Goal: Task Accomplishment & Management: Manage account settings

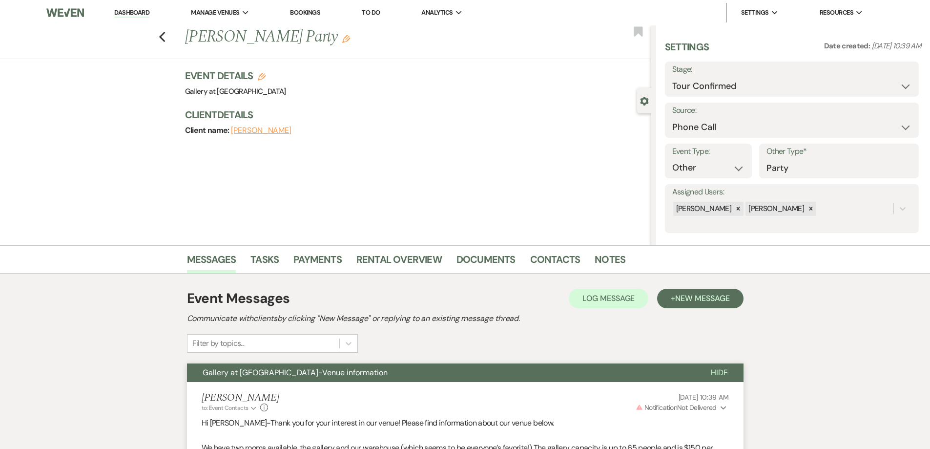
click at [144, 12] on link "Dashboard" at bounding box center [131, 12] width 35 height 9
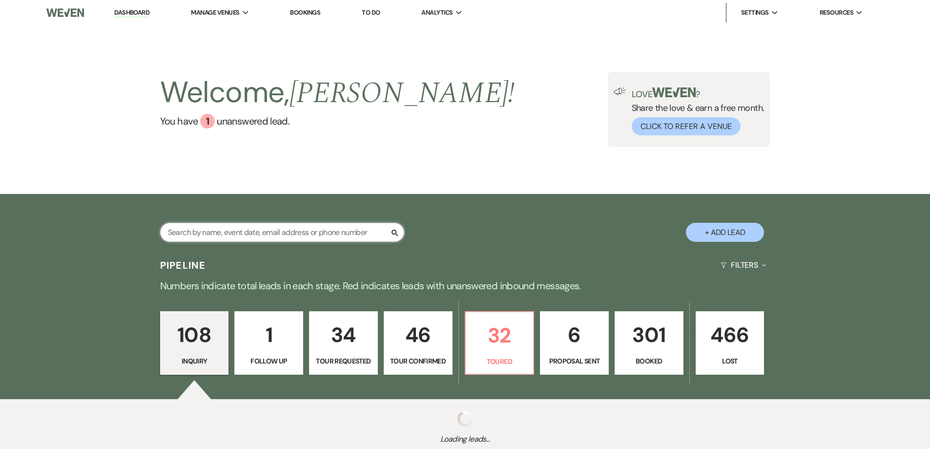
click at [310, 233] on input "text" at bounding box center [282, 232] width 244 height 19
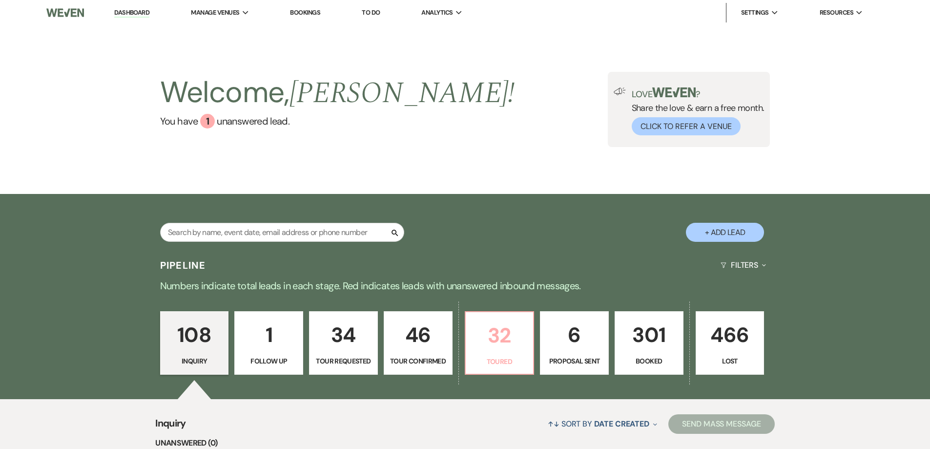
click at [510, 334] on p "32" at bounding box center [500, 335] width 56 height 33
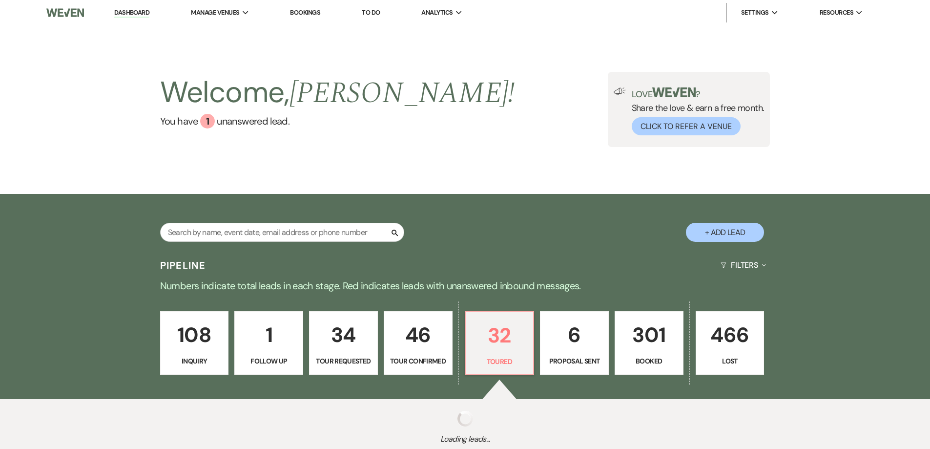
select select "5"
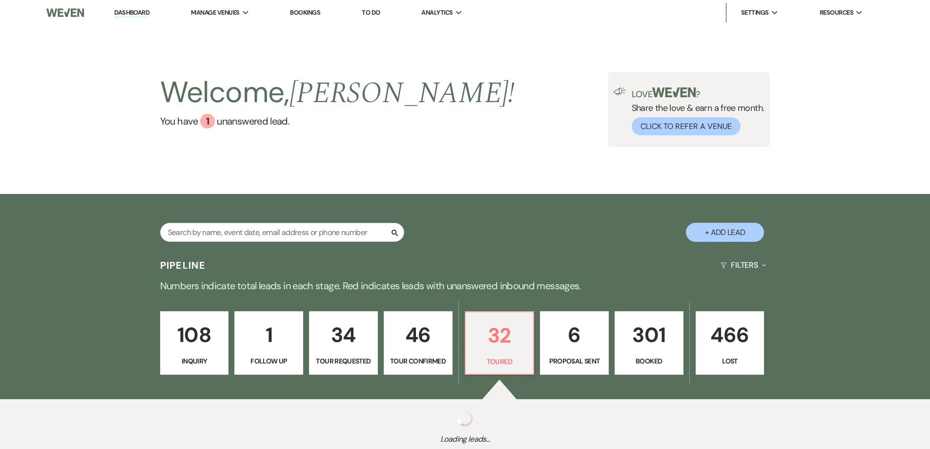
select select "5"
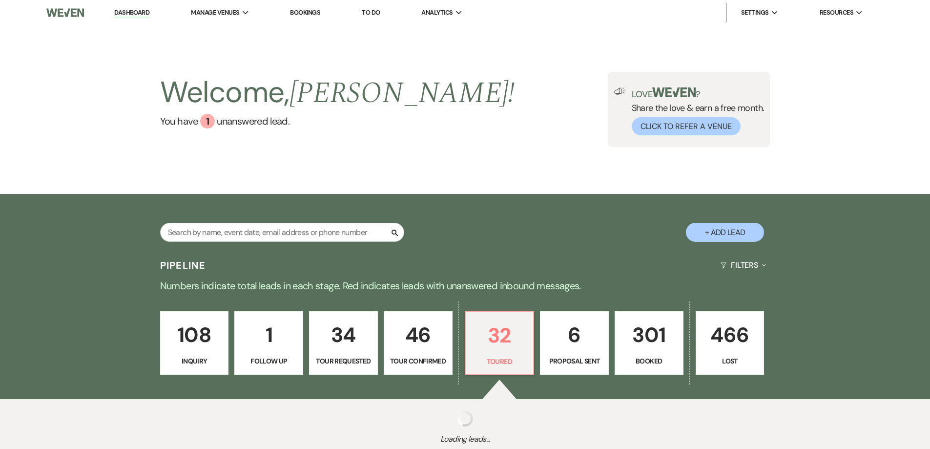
select select "5"
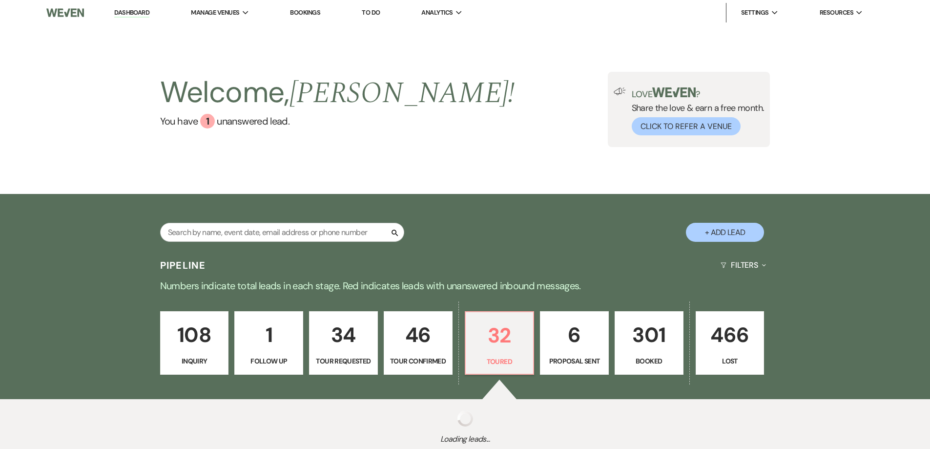
select select "5"
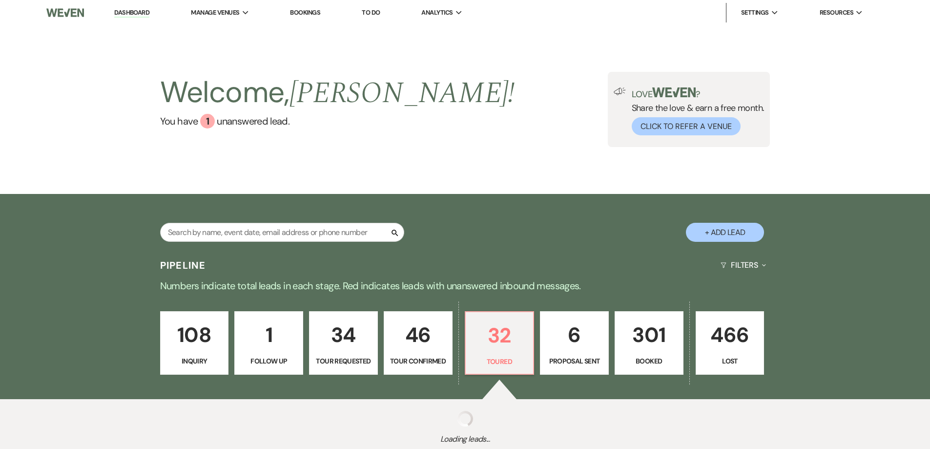
select select "5"
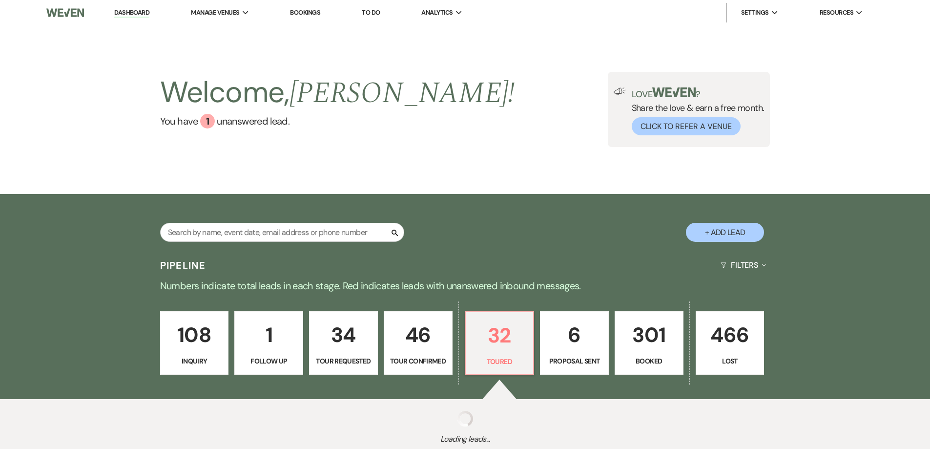
select select "5"
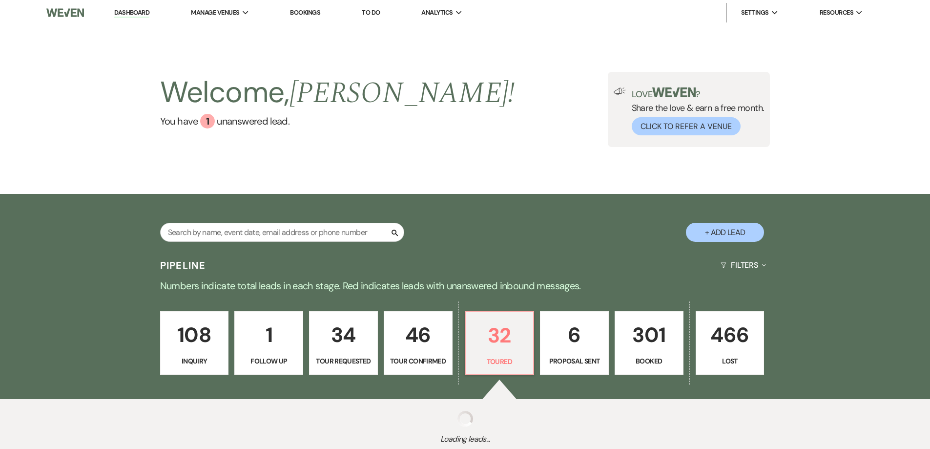
select select "5"
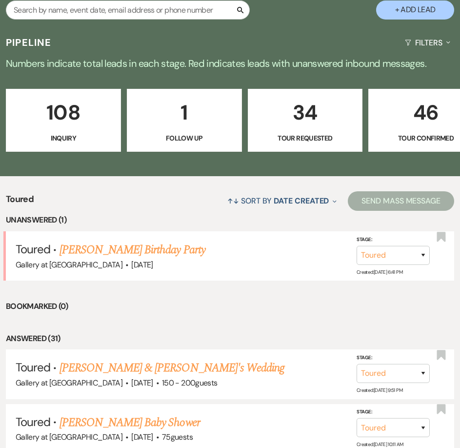
scroll to position [195, 0]
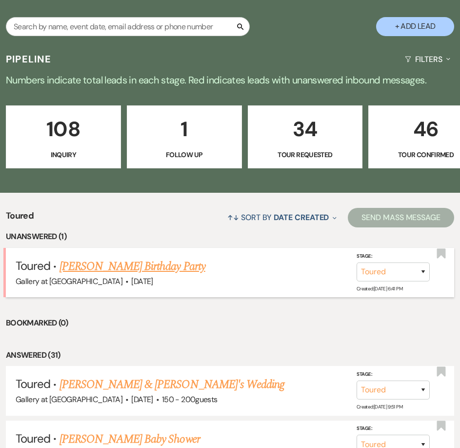
click at [90, 258] on link "[PERSON_NAME] Birthday Party" at bounding box center [133, 267] width 146 height 18
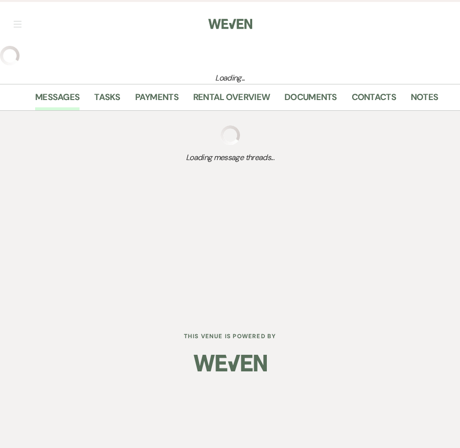
select select "5"
select select "6"
select select "4"
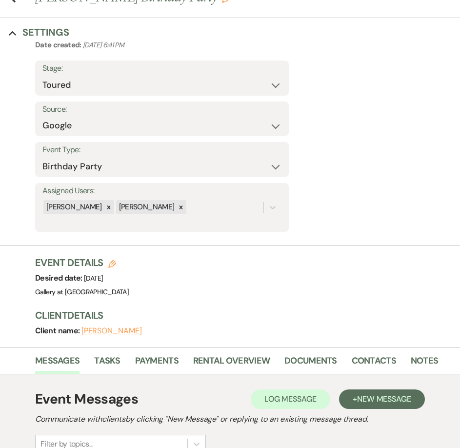
scroll to position [195, 0]
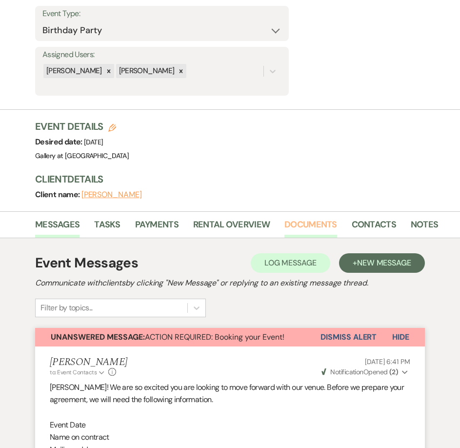
click at [298, 218] on link "Documents" at bounding box center [311, 228] width 53 height 20
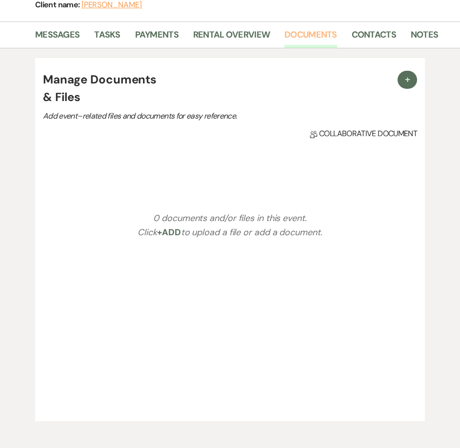
scroll to position [245, 0]
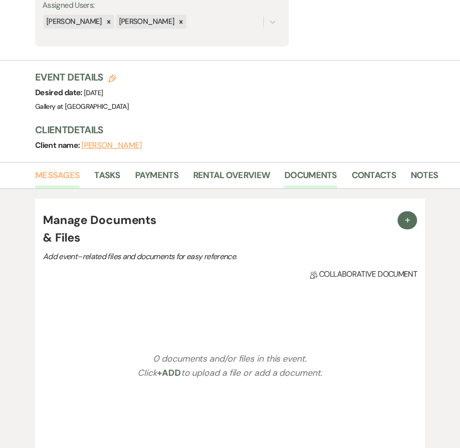
click at [47, 178] on link "Messages" at bounding box center [57, 178] width 44 height 20
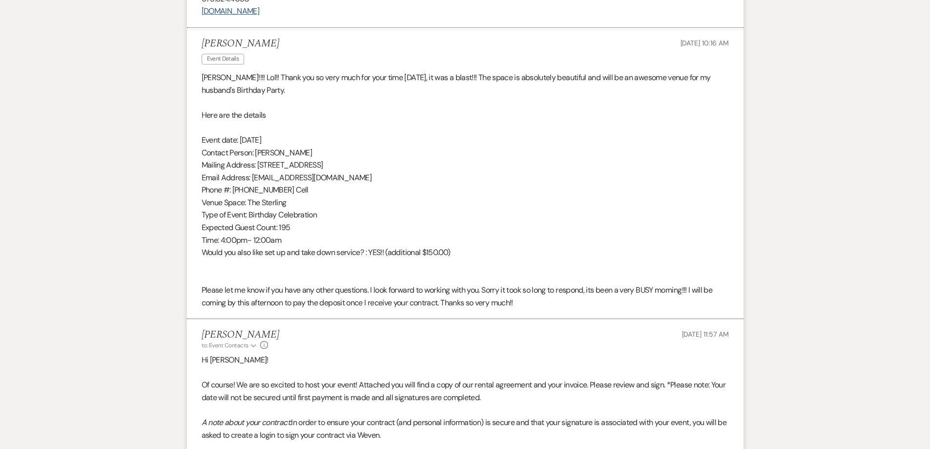
scroll to position [873, 0]
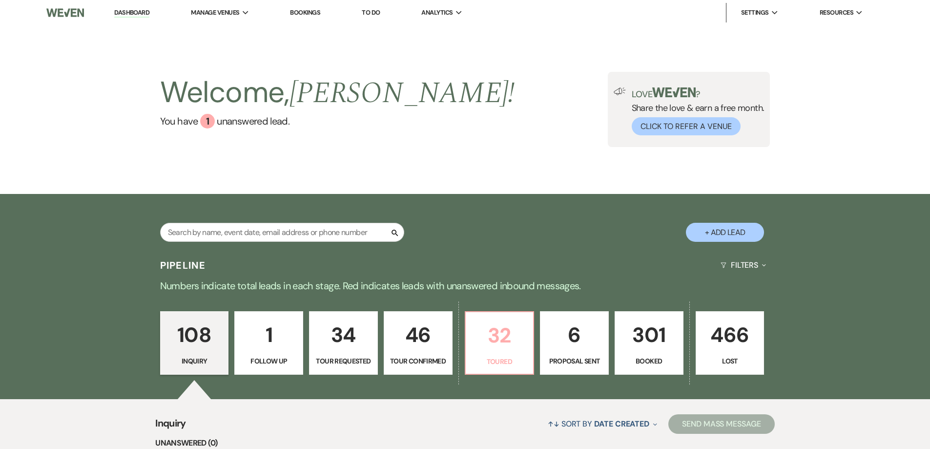
click at [487, 335] on p "32" at bounding box center [500, 335] width 56 height 33
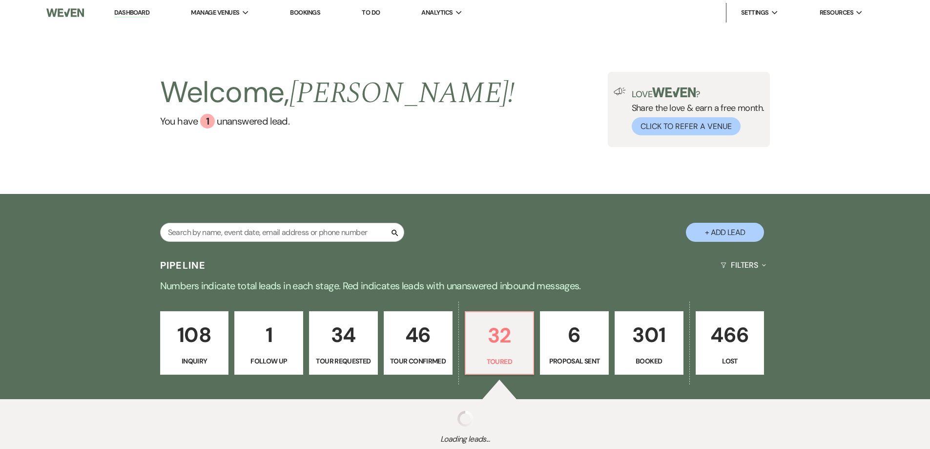
select select "5"
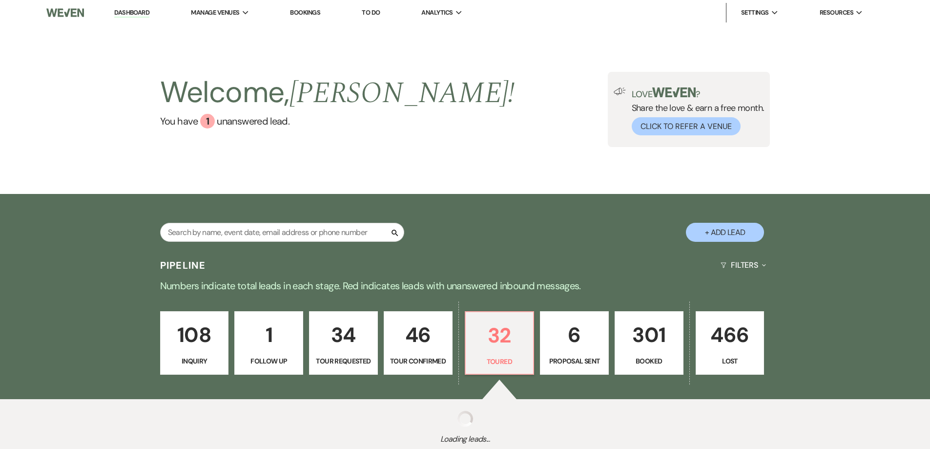
select select "5"
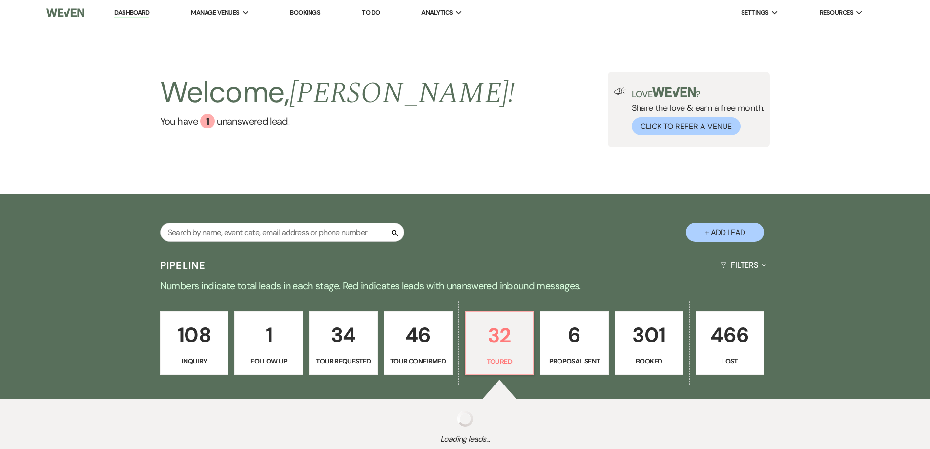
select select "5"
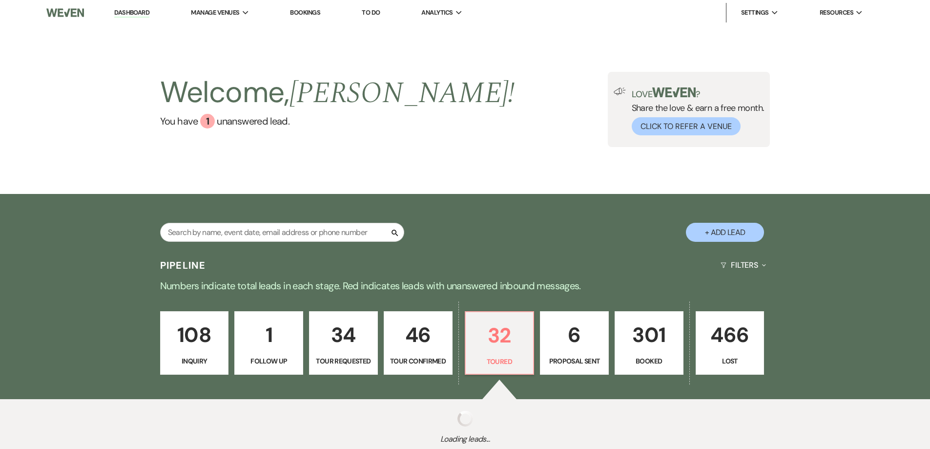
select select "5"
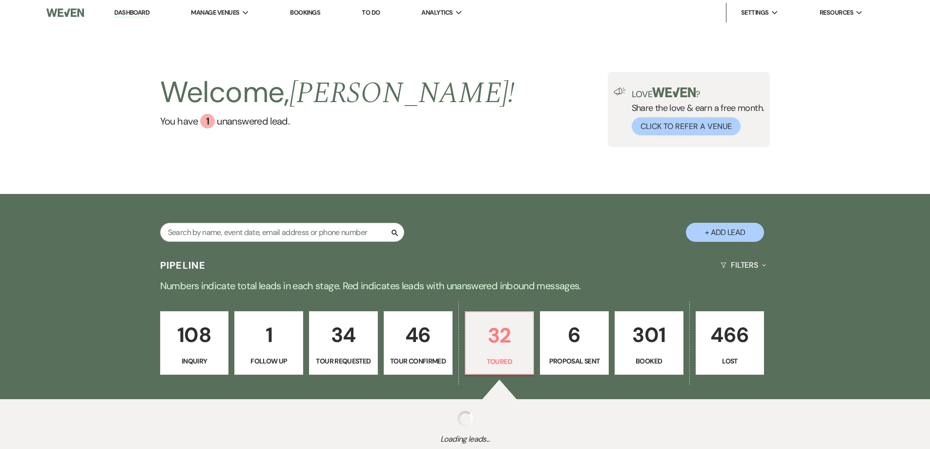
select select "5"
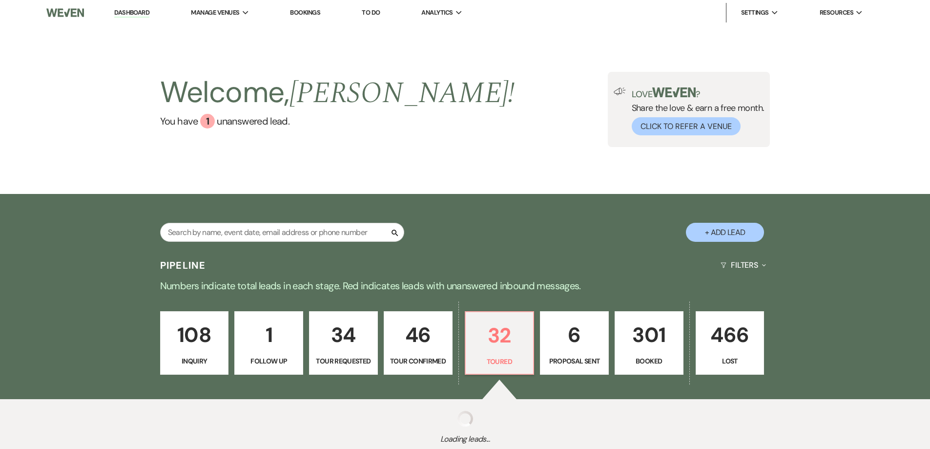
select select "5"
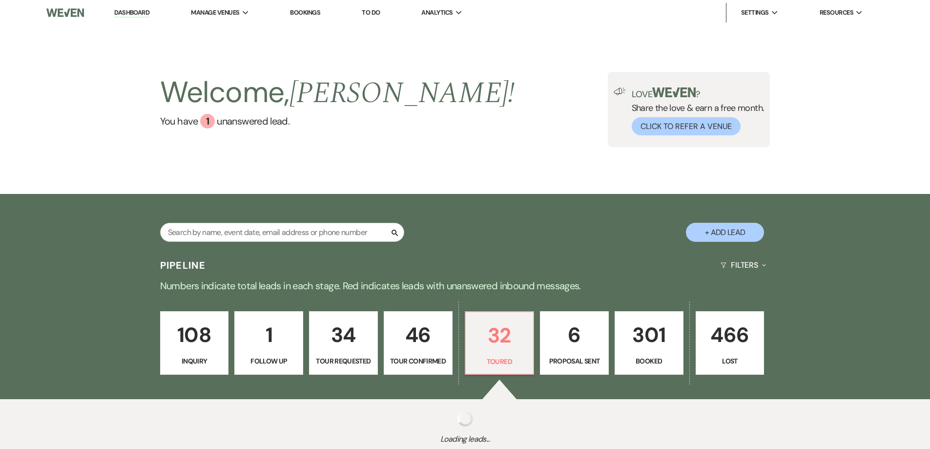
select select "5"
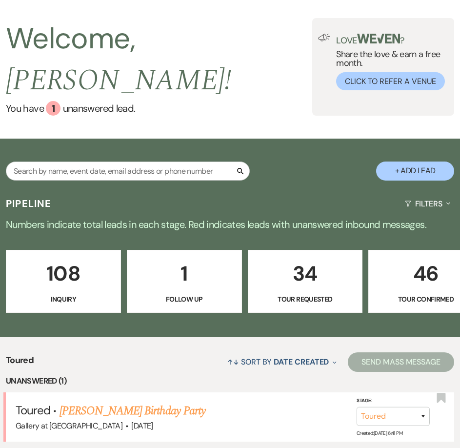
scroll to position [98, 0]
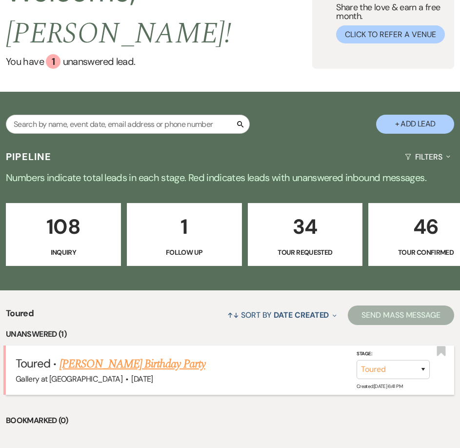
click at [167, 355] on link "[PERSON_NAME] Birthday Party" at bounding box center [133, 364] width 146 height 18
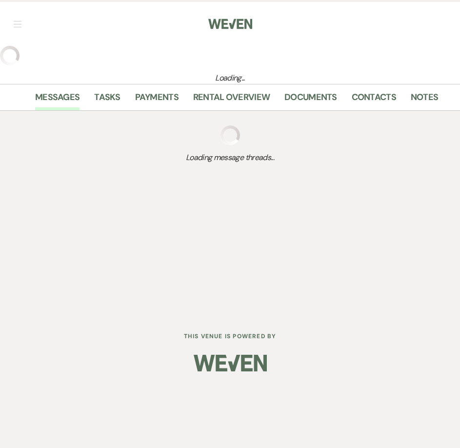
select select "5"
select select "6"
select select "4"
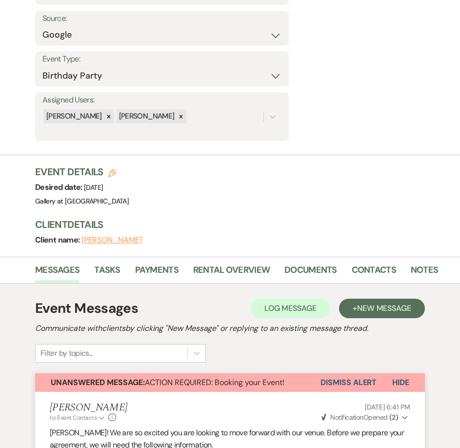
scroll to position [146, 0]
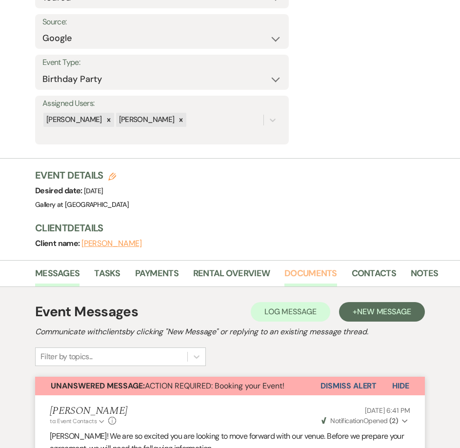
click at [309, 267] on link "Documents" at bounding box center [311, 277] width 53 height 20
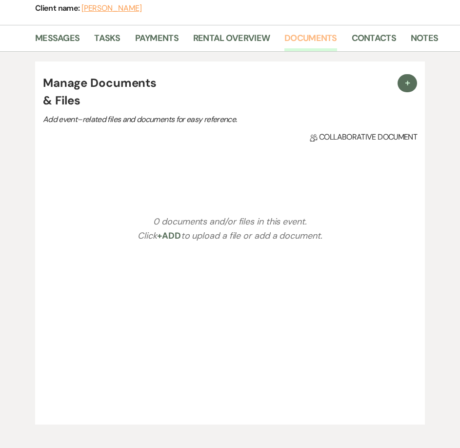
scroll to position [390, 0]
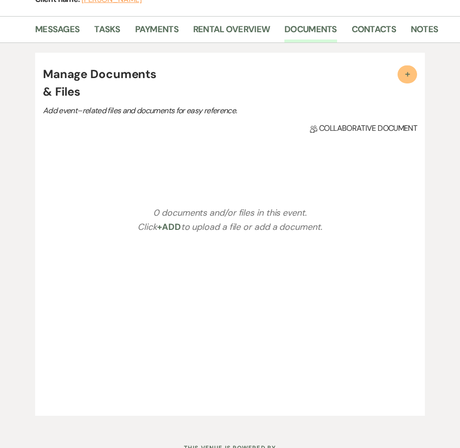
click at [407, 75] on span "+" at bounding box center [408, 74] width 10 height 10
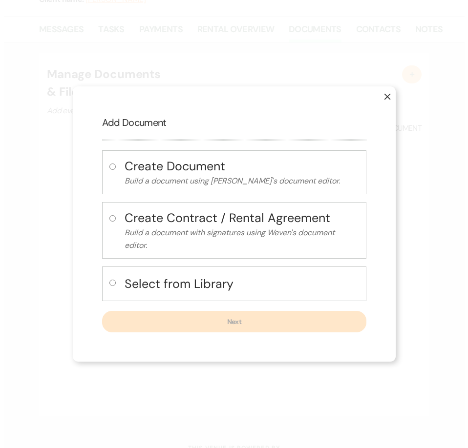
scroll to position [391, 0]
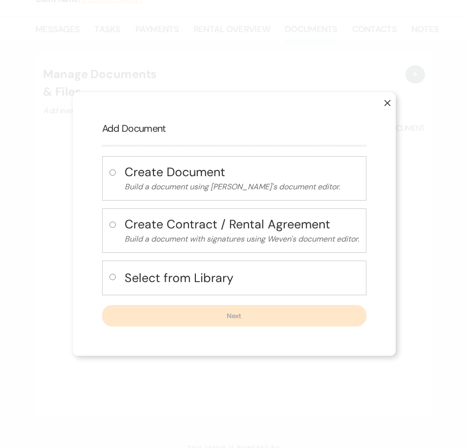
click at [110, 278] on input "radio" at bounding box center [112, 277] width 6 height 6
radio input "true"
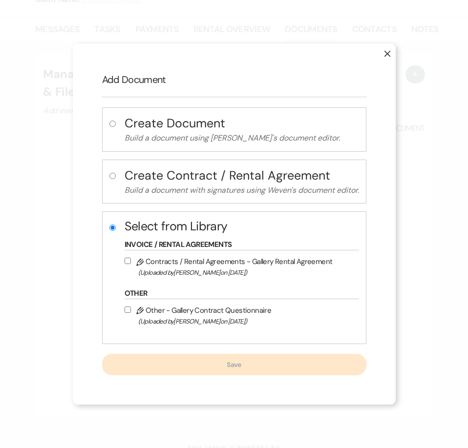
click at [124, 260] on input "Pencil Contracts / Rental Agreements - Gallery Rental Agreement (Uploaded by Ju…" at bounding box center [127, 261] width 6 height 6
checkbox input "true"
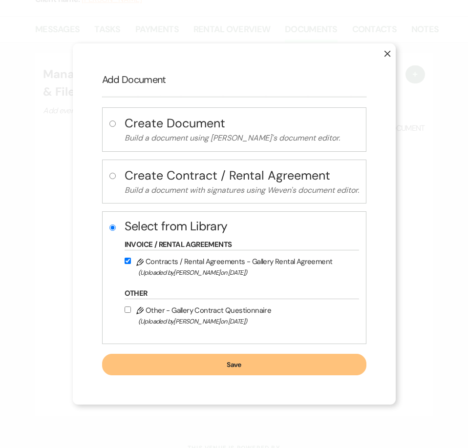
click at [216, 370] on button "Save" at bounding box center [234, 364] width 264 height 21
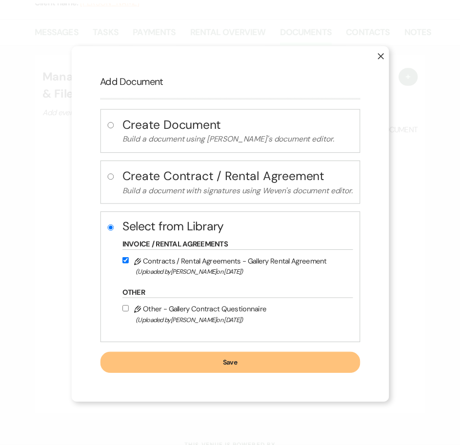
scroll to position [390, 0]
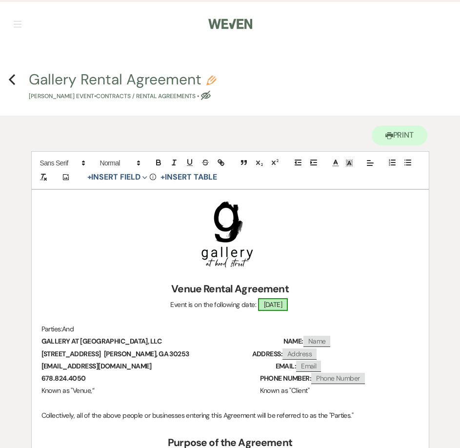
click at [284, 303] on span "02/21/2026" at bounding box center [273, 304] width 30 height 13
select select "smartCustomField"
select select "owner"
select select "{{eventDate}}"
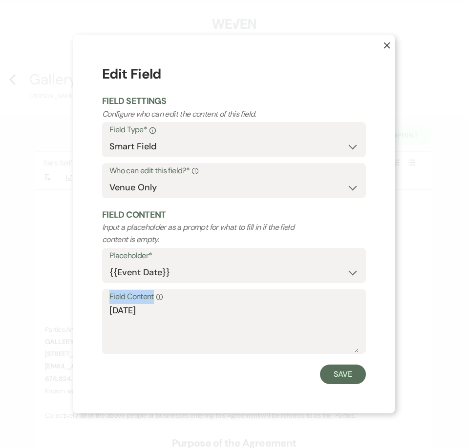
drag, startPoint x: 161, startPoint y: 305, endPoint x: 132, endPoint y: 316, distance: 30.9
click at [82, 310] on div "X Edit Field Field Settings Configure who can edit the content of this field. F…" at bounding box center [234, 224] width 322 height 378
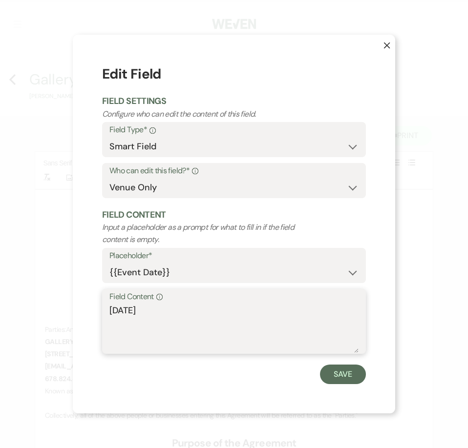
drag, startPoint x: 134, startPoint y: 311, endPoint x: 68, endPoint y: 305, distance: 66.2
click at [68, 305] on div "X Edit Field Field Settings Configure who can edit the content of this field. F…" at bounding box center [234, 224] width 468 height 448
type textarea "Saturday, February 21, 2026"
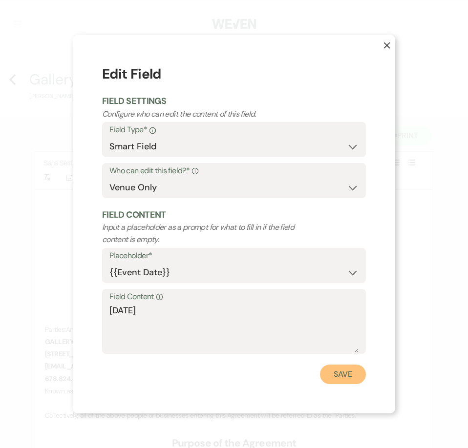
click at [333, 370] on button "Save" at bounding box center [343, 375] width 46 height 20
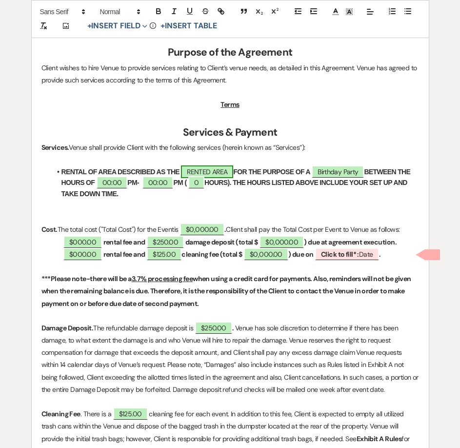
click at [206, 169] on span "RENTED AREA" at bounding box center [207, 171] width 52 height 13
select select "owner"
select select "Location"
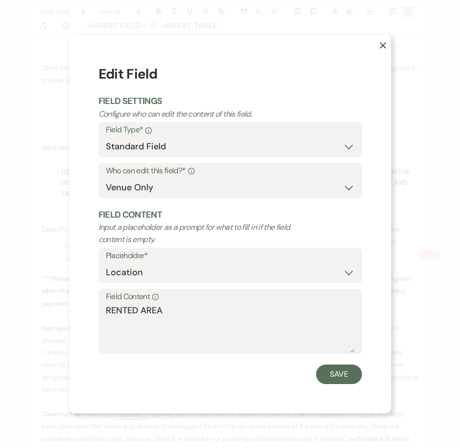
scroll to position [391, 0]
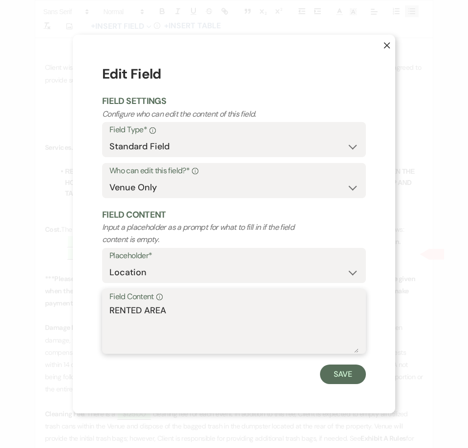
drag, startPoint x: 193, startPoint y: 311, endPoint x: 45, endPoint y: 303, distance: 147.6
click at [45, 310] on div "X Edit Field Field Settings Configure who can edit the content of this field. F…" at bounding box center [234, 224] width 468 height 448
type textarea "STERLING"
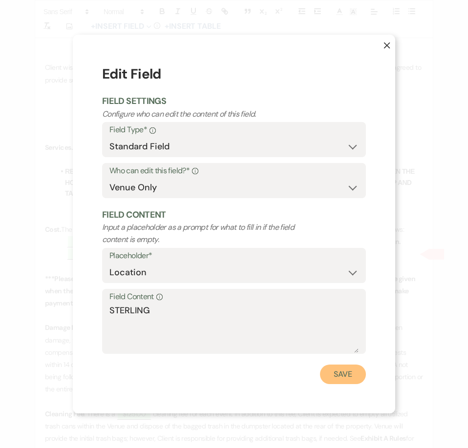
click at [351, 376] on button "Save" at bounding box center [343, 375] width 46 height 20
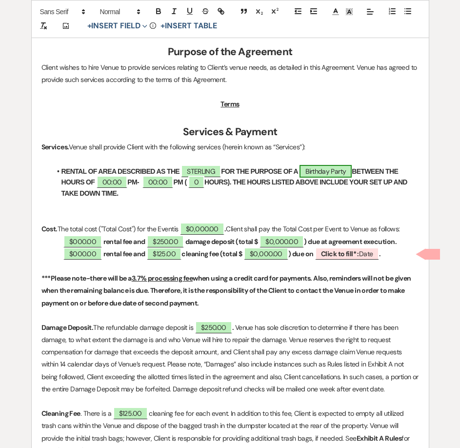
click at [338, 173] on span "Birthday Party" at bounding box center [326, 171] width 52 height 13
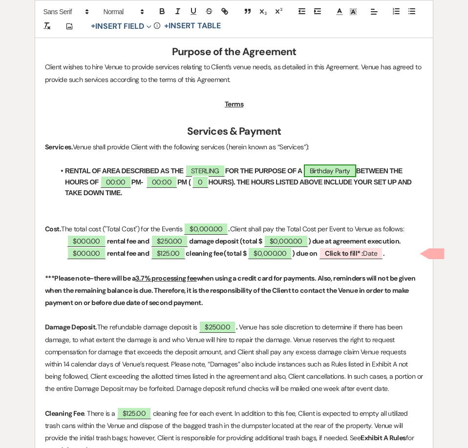
select select "smartCustomField"
select select "owner"
select select "{{eventType}}"
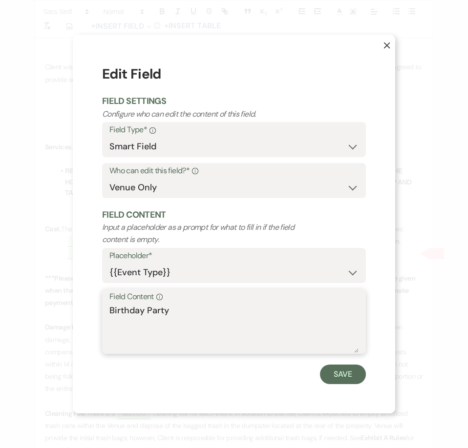
drag, startPoint x: 120, startPoint y: 311, endPoint x: 38, endPoint y: 321, distance: 82.2
click at [38, 321] on div "X Edit Field Field Settings Configure who can edit the content of this field. F…" at bounding box center [234, 224] width 468 height 448
type textarea "BIRTHDAY CELEBRATION"
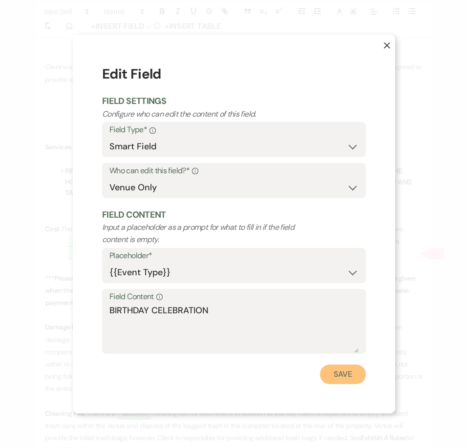
click at [353, 378] on button "Save" at bounding box center [343, 375] width 46 height 20
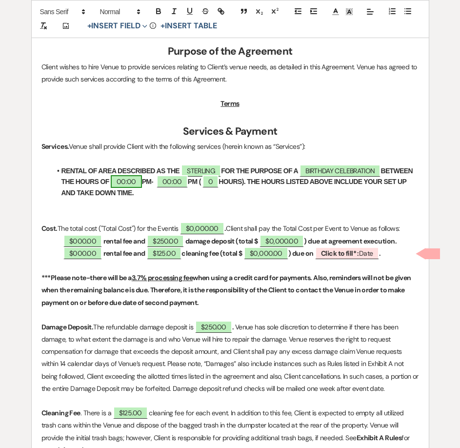
click at [142, 183] on span "00:00" at bounding box center [126, 181] width 31 height 13
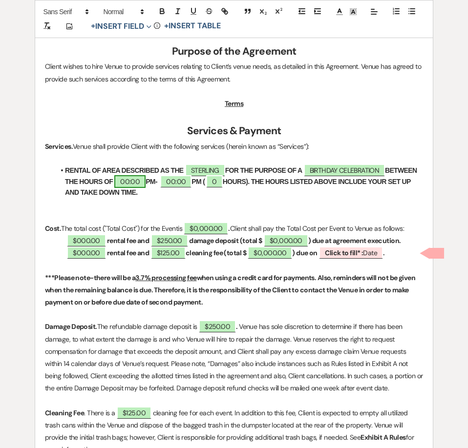
select select "owner"
select select "Time"
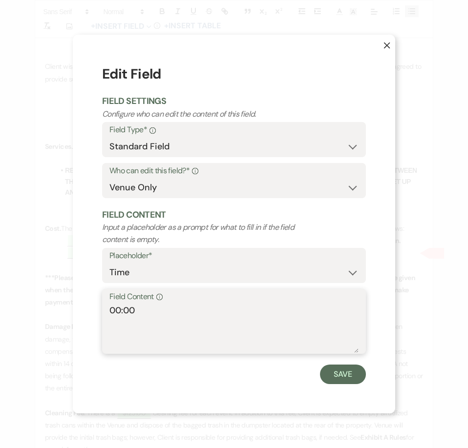
drag, startPoint x: 122, startPoint y: 310, endPoint x: 95, endPoint y: 313, distance: 27.0
click at [95, 313] on div "X Edit Field Field Settings Configure who can edit the content of this field. F…" at bounding box center [234, 224] width 322 height 378
type textarea "4:00"
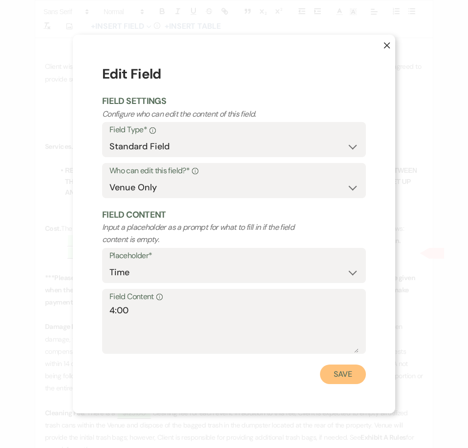
click at [337, 383] on button "Save" at bounding box center [343, 375] width 46 height 20
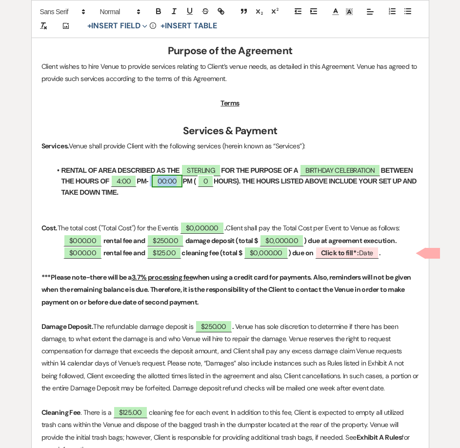
click at [183, 180] on span "00:00" at bounding box center [167, 181] width 31 height 13
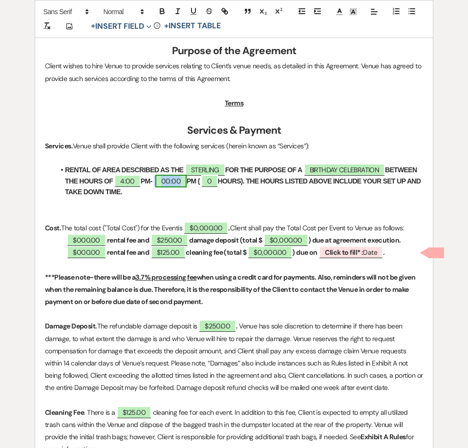
select select "owner"
select select "Time"
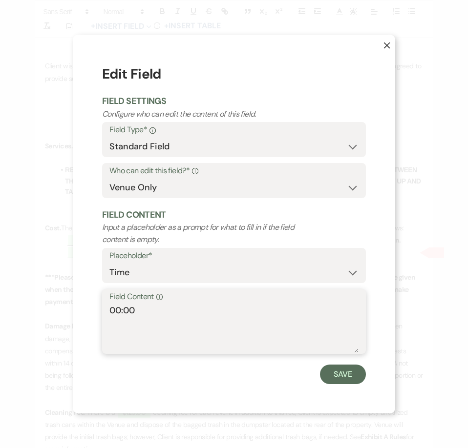
drag, startPoint x: 120, startPoint y: 309, endPoint x: 102, endPoint y: 311, distance: 18.2
click at [102, 311] on div "Field Content Info 00:00" at bounding box center [234, 321] width 264 height 65
type textarea "12:00"
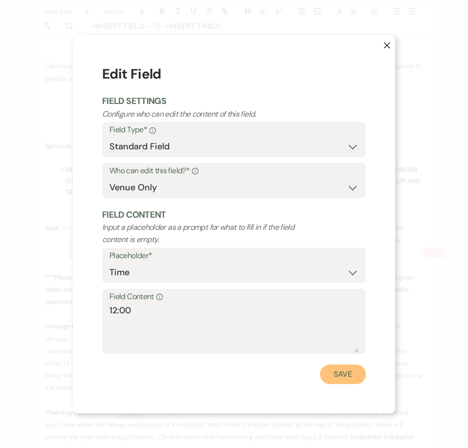
click at [343, 379] on button "Save" at bounding box center [343, 375] width 46 height 20
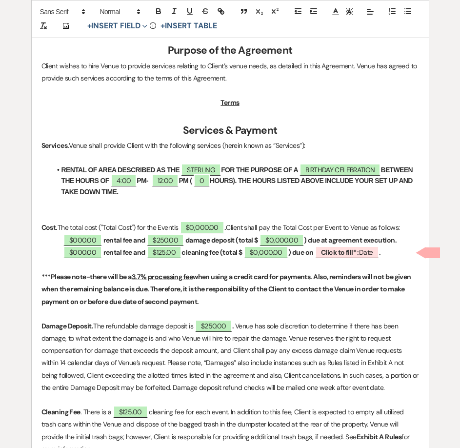
click at [192, 177] on strong "PM (" at bounding box center [185, 181] width 13 height 8
click at [210, 184] on span "0" at bounding box center [202, 180] width 16 height 13
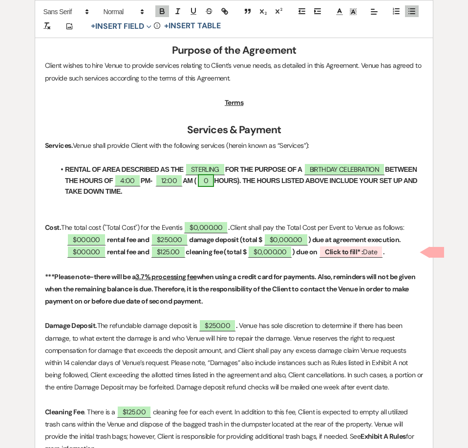
select select "owner"
select select "Number"
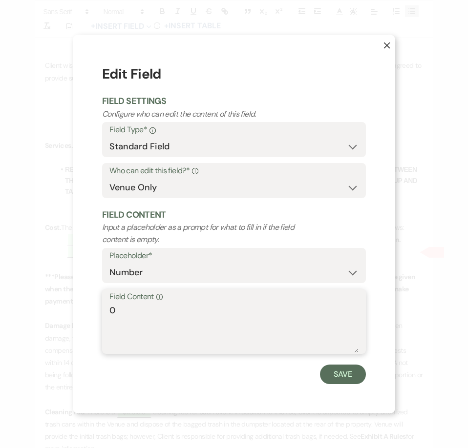
drag, startPoint x: 116, startPoint y: 311, endPoint x: 69, endPoint y: 311, distance: 46.4
click at [71, 312] on div "X Edit Field Field Settings Configure who can edit the content of this field. F…" at bounding box center [234, 224] width 468 height 448
type textarea "8"
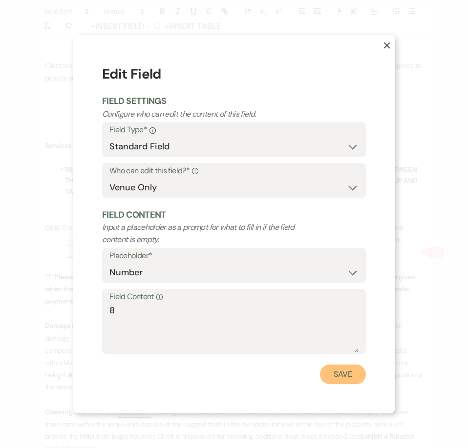
click at [334, 372] on button "Save" at bounding box center [343, 375] width 46 height 20
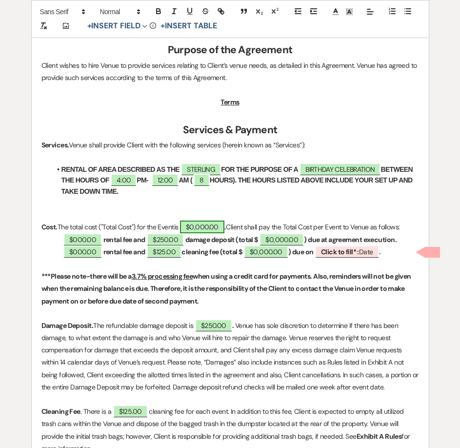
click at [206, 223] on span "$0,000.00" at bounding box center [202, 227] width 44 height 13
select select "owner"
select select "Total"
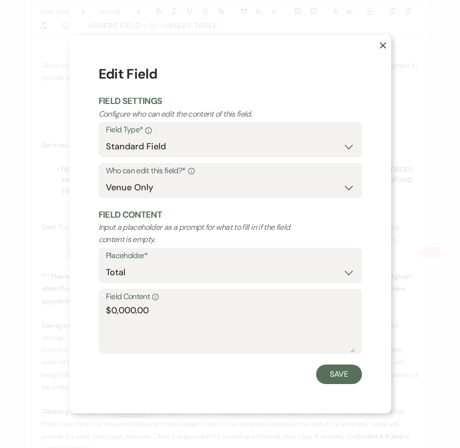
scroll to position [393, 0]
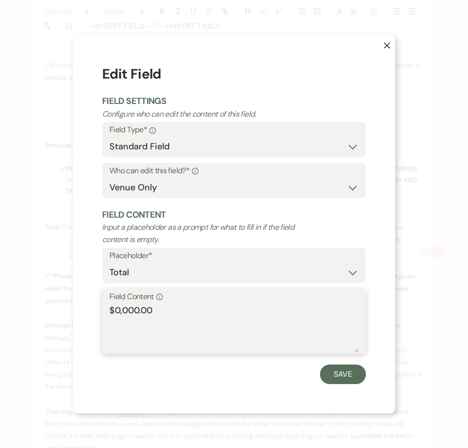
drag, startPoint x: 139, startPoint y: 311, endPoint x: 116, endPoint y: 300, distance: 26.0
click at [115, 308] on textarea "$0,000.00" at bounding box center [233, 328] width 249 height 49
type textarea "$3,645.00"
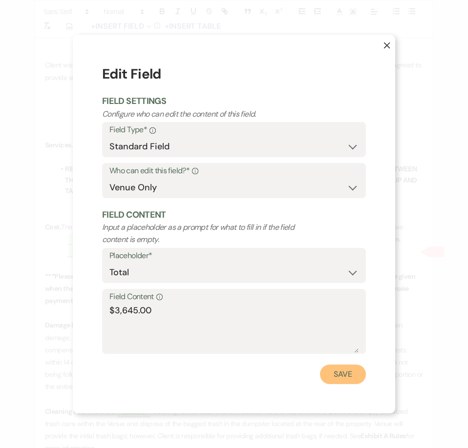
click at [337, 379] on button "Save" at bounding box center [343, 375] width 46 height 20
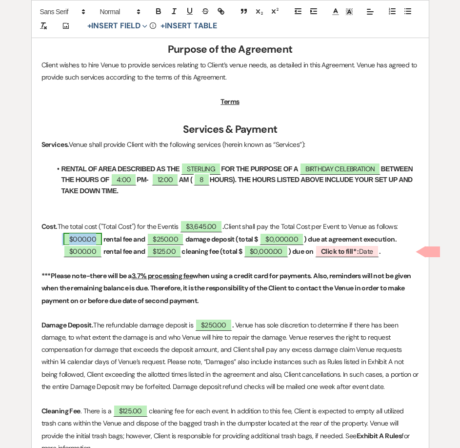
click at [85, 239] on span "$000.00" at bounding box center [82, 239] width 39 height 13
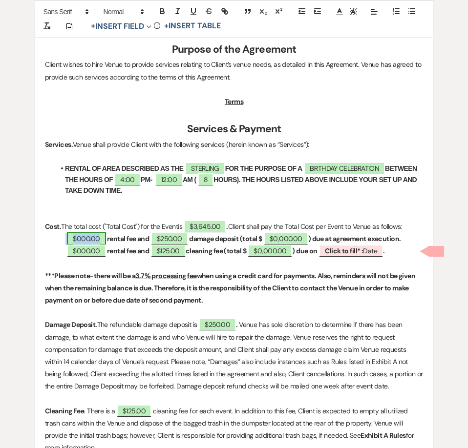
select select "owner"
select select "Amount"
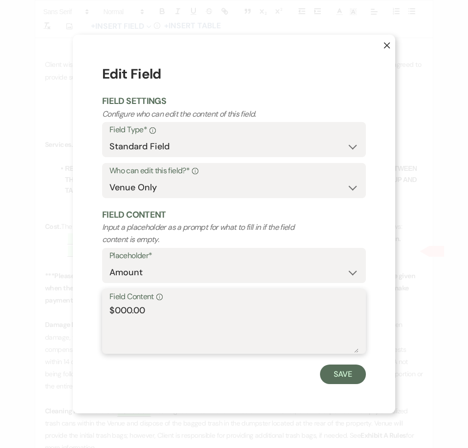
click at [119, 306] on textarea "$000.00" at bounding box center [233, 328] width 249 height 49
click at [131, 307] on textarea "$000.00" at bounding box center [233, 328] width 249 height 49
type textarea "$1,460.00"
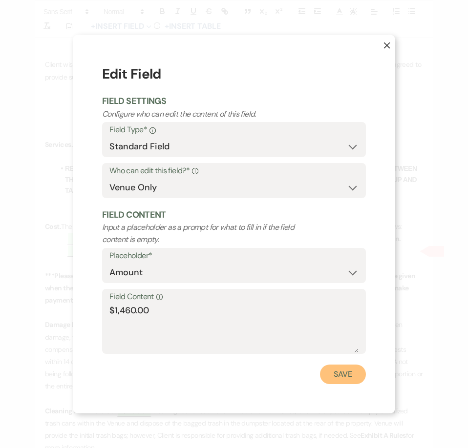
click at [333, 375] on button "Save" at bounding box center [343, 375] width 46 height 20
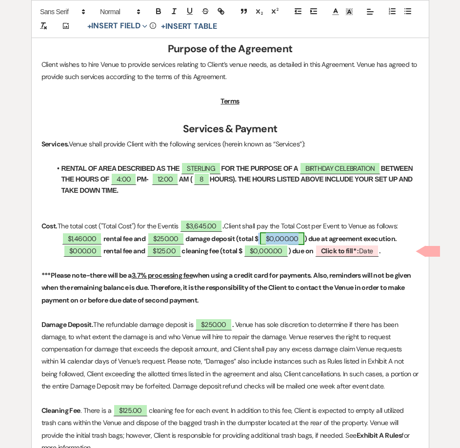
click at [278, 240] on span "$0,000.00" at bounding box center [282, 238] width 44 height 13
select select "owner"
select select "Total"
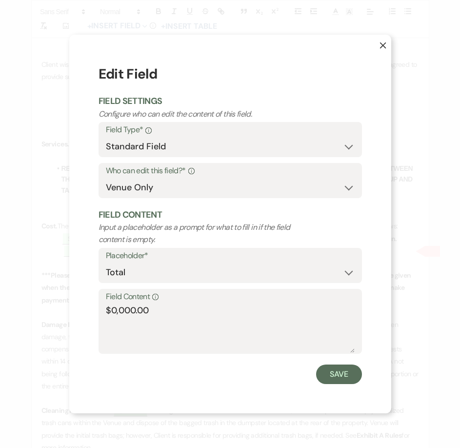
scroll to position [394, 0]
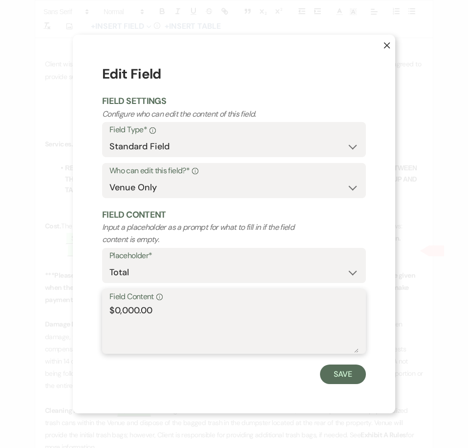
drag, startPoint x: 139, startPoint y: 309, endPoint x: 116, endPoint y: 309, distance: 22.9
click at [116, 309] on textarea "$0,000.00" at bounding box center [233, 328] width 249 height 49
type textarea "$1,710.00"
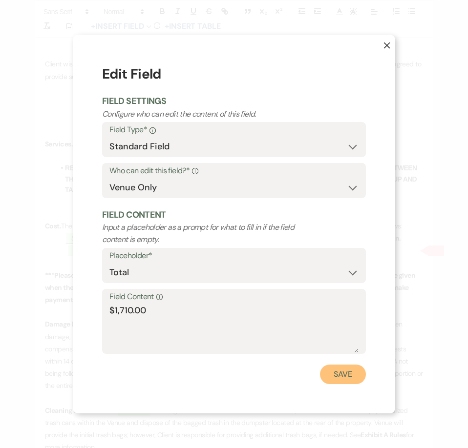
click at [332, 371] on button "Save" at bounding box center [343, 375] width 46 height 20
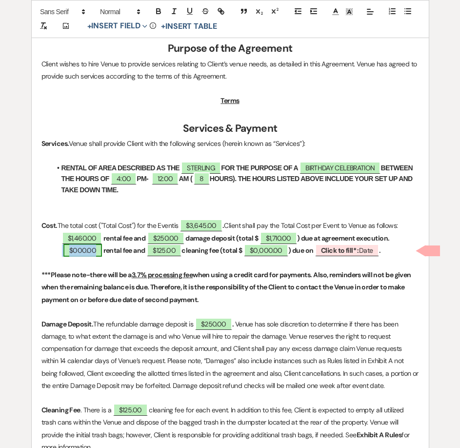
click at [85, 252] on span "$000.00" at bounding box center [82, 250] width 39 height 13
select select "owner"
select select "Amount"
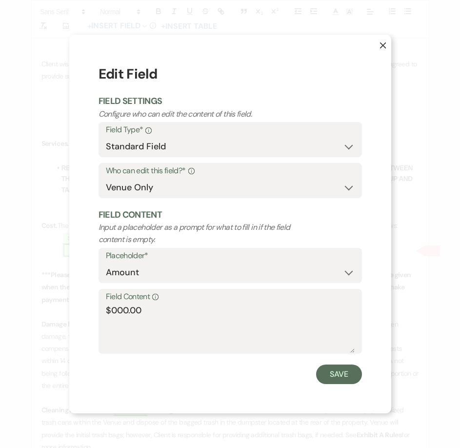
scroll to position [395, 0]
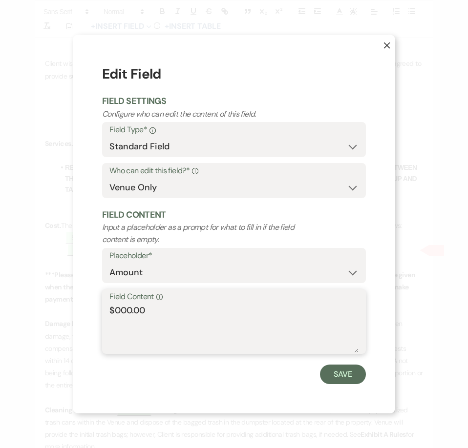
drag, startPoint x: 130, startPoint y: 311, endPoint x: 114, endPoint y: 311, distance: 15.6
click at [114, 311] on textarea "$000.00" at bounding box center [233, 328] width 249 height 49
click at [126, 312] on textarea "$1m460.00" at bounding box center [233, 328] width 249 height 49
type textarea "$1,460.00"
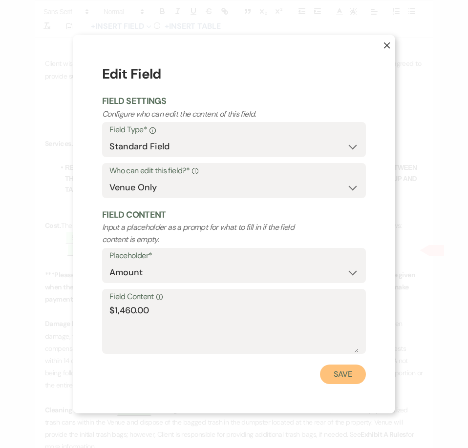
click at [346, 370] on button "Save" at bounding box center [343, 375] width 46 height 20
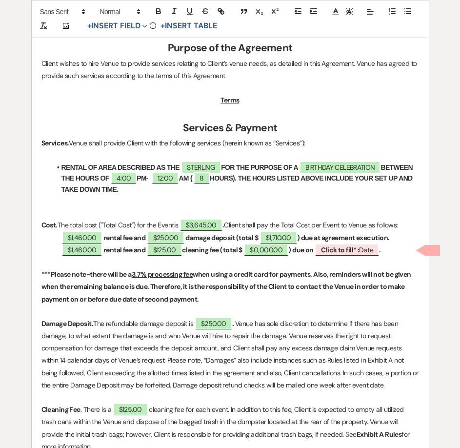
click at [145, 247] on strong "rental fee and" at bounding box center [124, 250] width 42 height 9
click at [158, 247] on span "$125.00" at bounding box center [152, 250] width 35 height 13
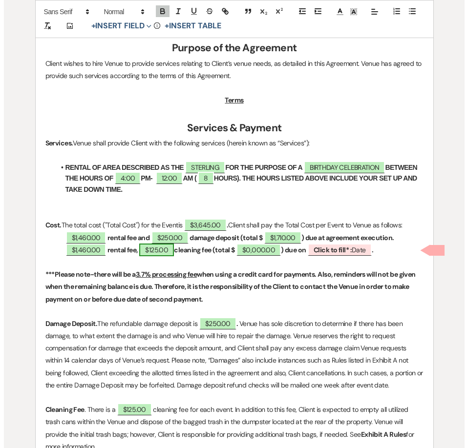
scroll to position [395, 0]
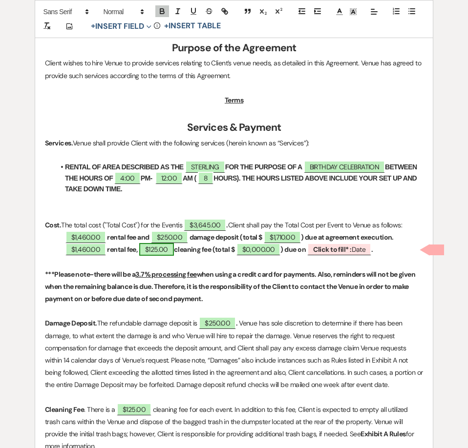
select select "owner"
select select "Amount"
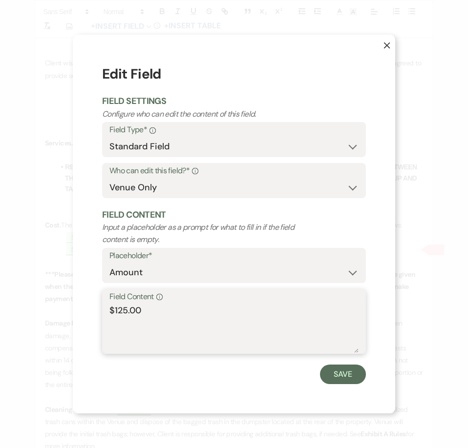
click at [119, 309] on textarea "$125.00" at bounding box center [233, 328] width 249 height 49
type textarea "$325.00"
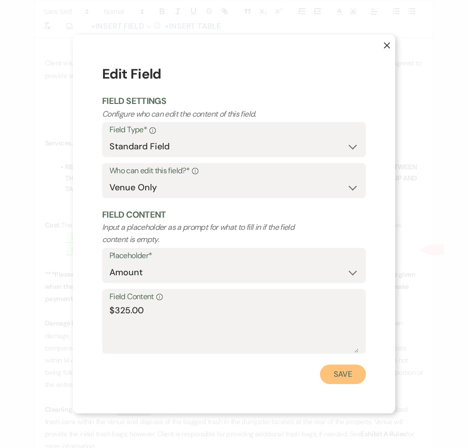
click at [356, 378] on button "Save" at bounding box center [343, 375] width 46 height 20
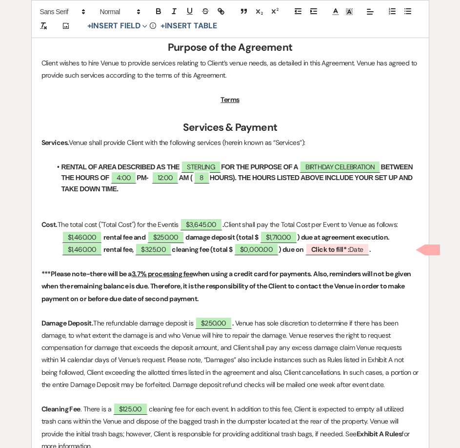
click at [217, 250] on strong "cleaning fee (total $" at bounding box center [202, 249] width 61 height 9
click at [134, 28] on button "+ Insert Field Expand" at bounding box center [117, 27] width 67 height 12
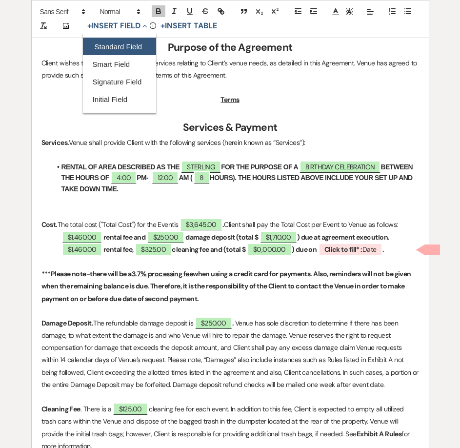
click at [135, 46] on button "Standard Field" at bounding box center [119, 47] width 73 height 18
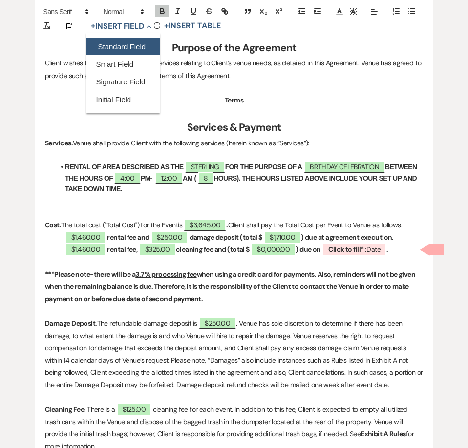
select select "owner"
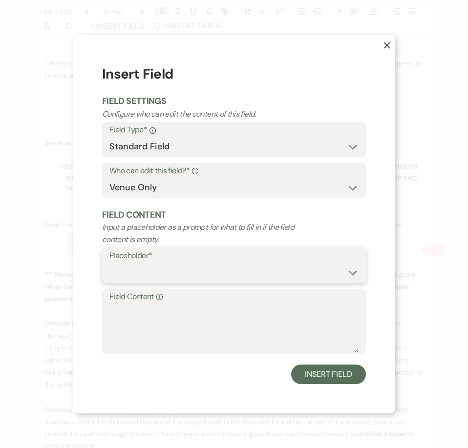
click at [169, 272] on select "Custom Placeholder Date Time Name Location Venue Name Type Number Budget Addres…" at bounding box center [233, 272] width 249 height 19
select select "Amount"
click at [109, 263] on select "Custom Placeholder Date Time Name Location Venue Name Type Number Budget Addres…" at bounding box center [233, 272] width 249 height 19
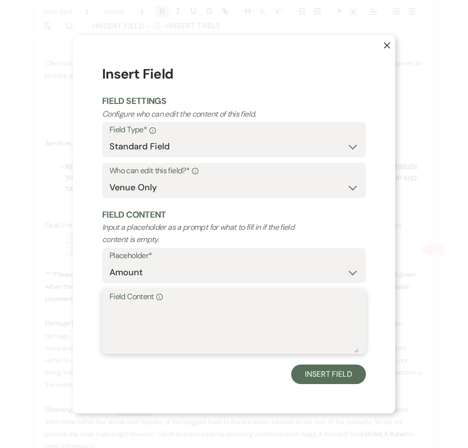
click at [156, 321] on textarea "Field Content Info" at bounding box center [233, 328] width 249 height 49
type textarea "$150.00"
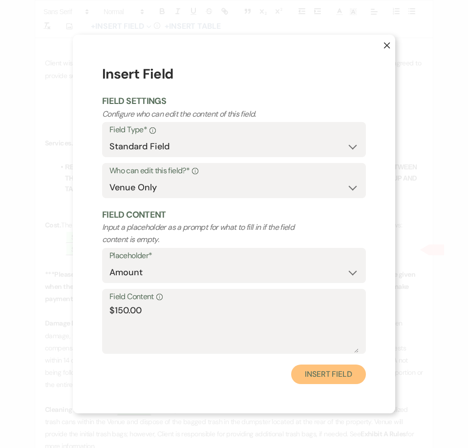
click at [321, 377] on button "Insert Field" at bounding box center [328, 375] width 75 height 20
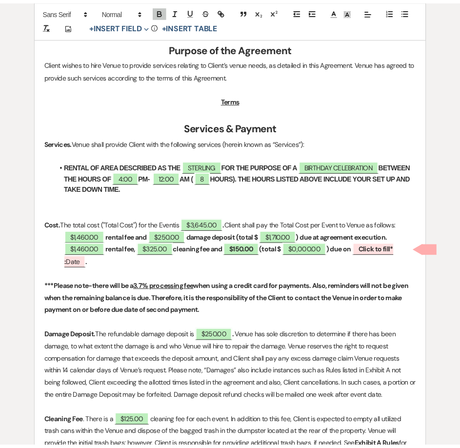
scroll to position [395, 0]
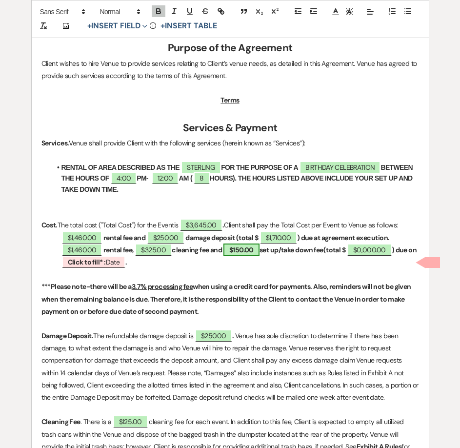
click at [260, 253] on span "$150.00" at bounding box center [242, 250] width 36 height 13
select select "owner"
select select "Amount"
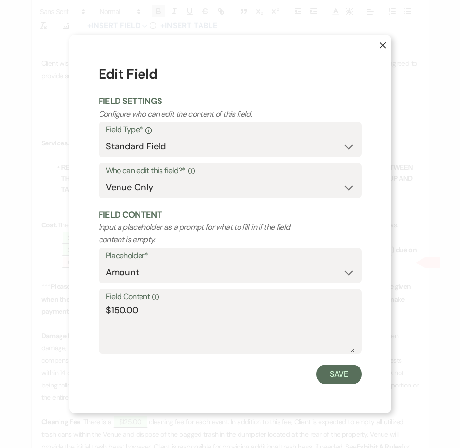
scroll to position [395, 0]
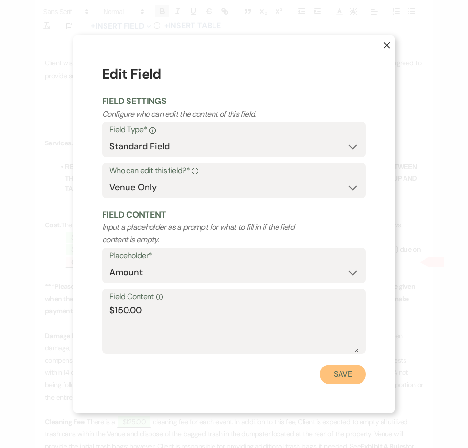
drag, startPoint x: 338, startPoint y: 381, endPoint x: 338, endPoint y: 371, distance: 10.3
click at [338, 380] on button "Save" at bounding box center [343, 375] width 46 height 20
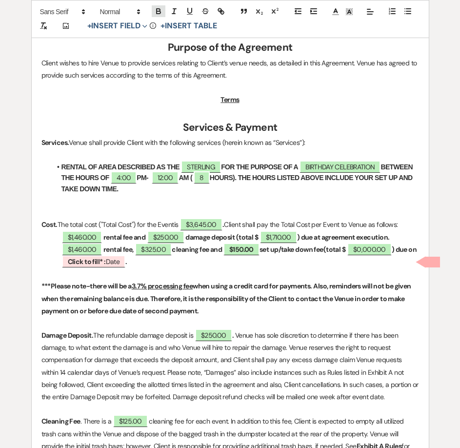
click at [158, 13] on icon "button" at bounding box center [159, 12] width 4 height 2
click at [377, 248] on span "$0,000.00" at bounding box center [369, 249] width 44 height 13
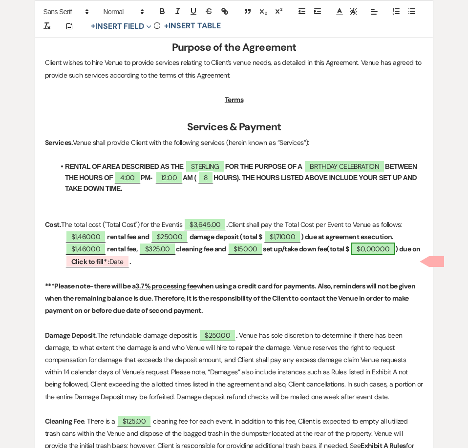
select select "owner"
select select "Total"
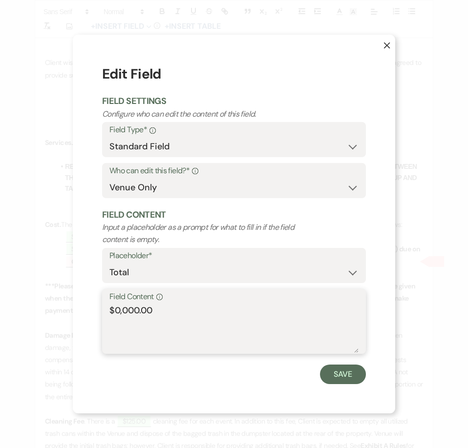
drag, startPoint x: 138, startPoint y: 313, endPoint x: 115, endPoint y: 313, distance: 22.5
click at [115, 313] on textarea "$0,000.00" at bounding box center [233, 328] width 249 height 49
type textarea "$1,935.00"
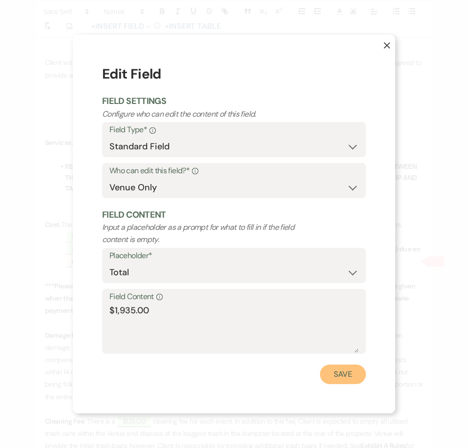
click at [346, 379] on button "Save" at bounding box center [343, 375] width 46 height 20
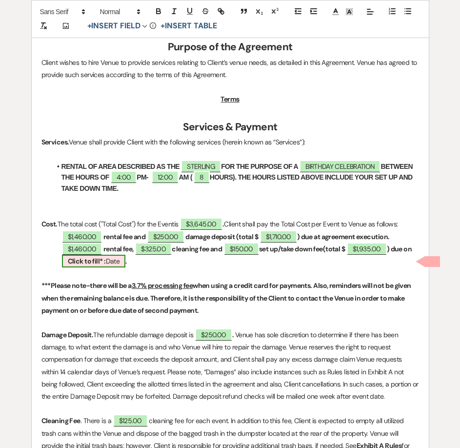
click at [106, 265] on b "Click to fill* :" at bounding box center [87, 261] width 38 height 9
select select "owner"
select select "Date"
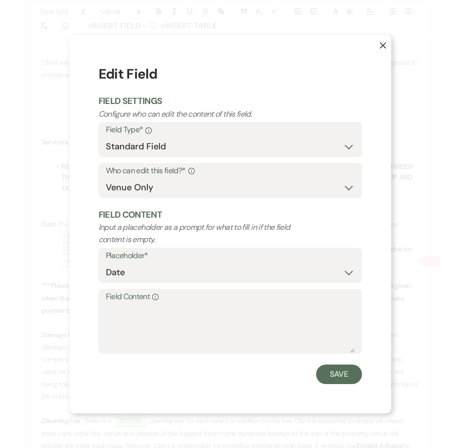
scroll to position [396, 0]
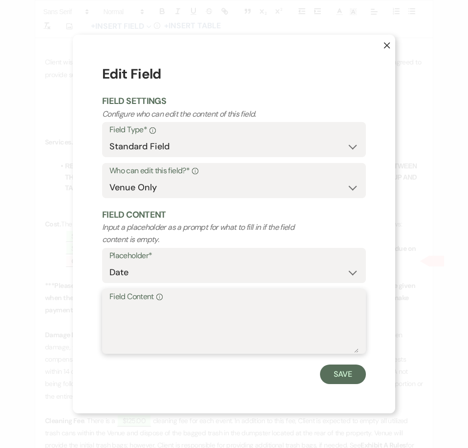
click at [129, 309] on textarea "Field Content Info" at bounding box center [233, 328] width 249 height 49
type textarea "January 23, 2026"
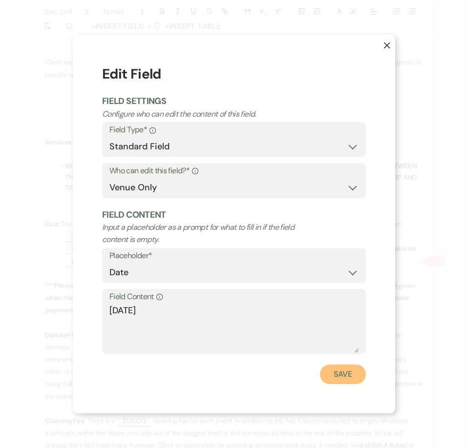
click at [333, 375] on button "Save" at bounding box center [343, 375] width 46 height 20
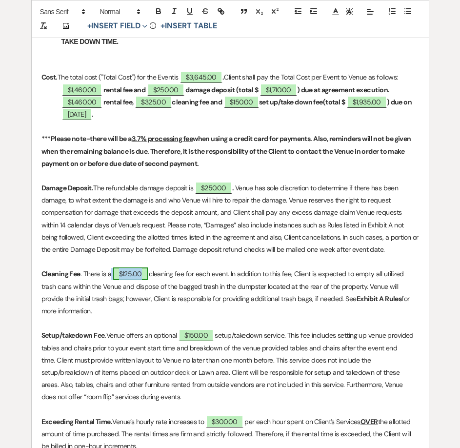
click at [128, 269] on span "$125.00" at bounding box center [130, 273] width 35 height 13
select select "owner"
select select "Amount"
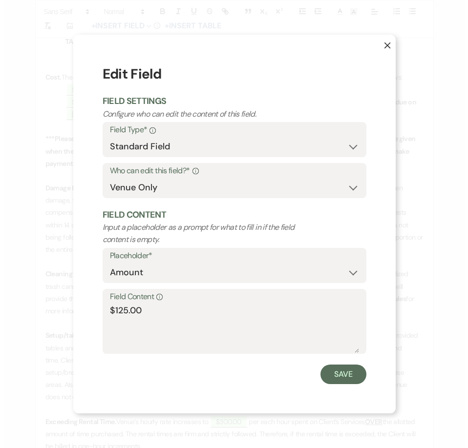
scroll to position [543, 0]
click at [117, 310] on textarea "$125.00" at bounding box center [233, 328] width 249 height 49
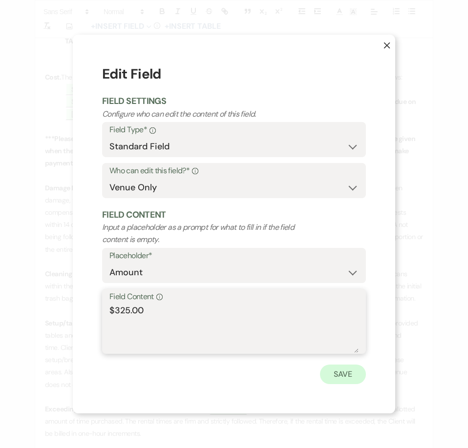
type textarea "$325.00"
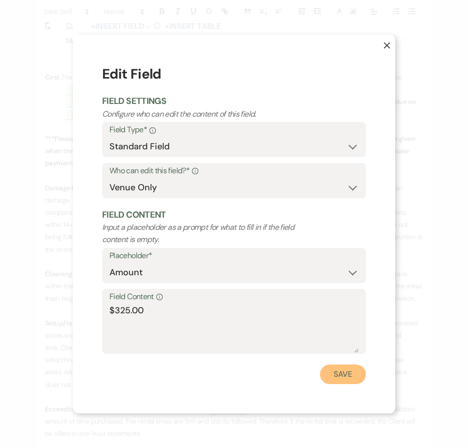
click at [340, 368] on button "Save" at bounding box center [343, 375] width 46 height 20
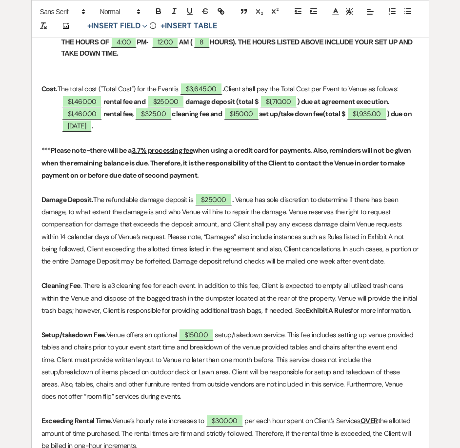
scroll to position [592, 0]
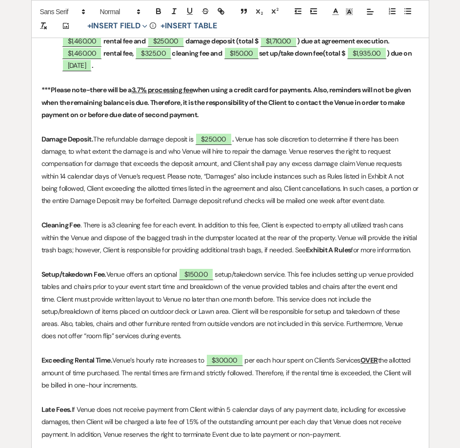
click at [114, 226] on p "Cleaning Fee . There is a3 cleaning fee for each event. In addition to this fee…" at bounding box center [230, 237] width 378 height 37
click at [111, 30] on button "+ Insert Field Expand" at bounding box center [117, 27] width 67 height 12
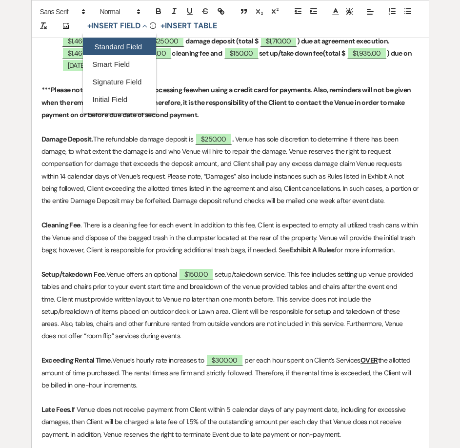
click at [115, 42] on button "Standard Field" at bounding box center [119, 47] width 73 height 18
select select "owner"
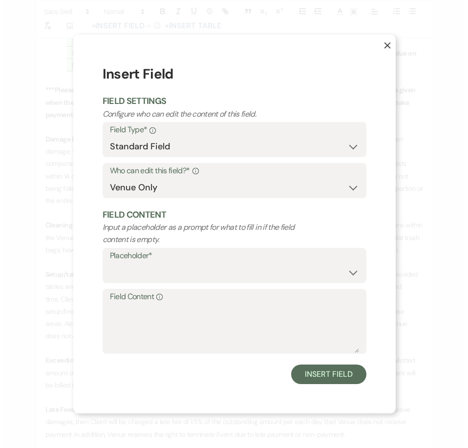
scroll to position [592, 0]
click at [142, 262] on label "Placeholder*" at bounding box center [233, 256] width 249 height 14
click at [148, 278] on select "Custom Placeholder Date Time Name Location Venue Name Type Number Budget Addres…" at bounding box center [233, 272] width 249 height 19
select select "Amount"
click at [109, 263] on select "Custom Placeholder Date Time Name Location Venue Name Type Number Budget Addres…" at bounding box center [233, 272] width 249 height 19
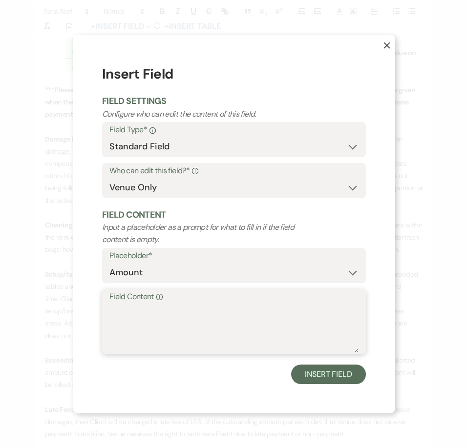
click at [154, 326] on textarea "Field Content Info" at bounding box center [233, 328] width 249 height 49
type textarea "$325.00"
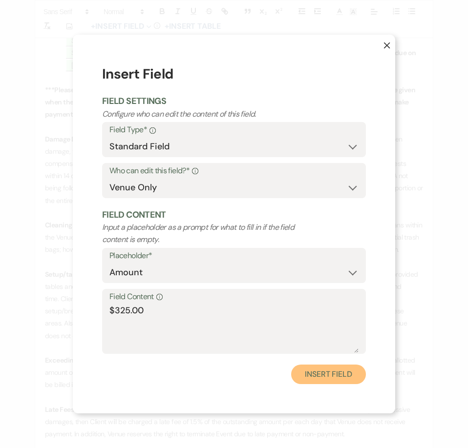
click at [329, 376] on button "Insert Field" at bounding box center [328, 375] width 75 height 20
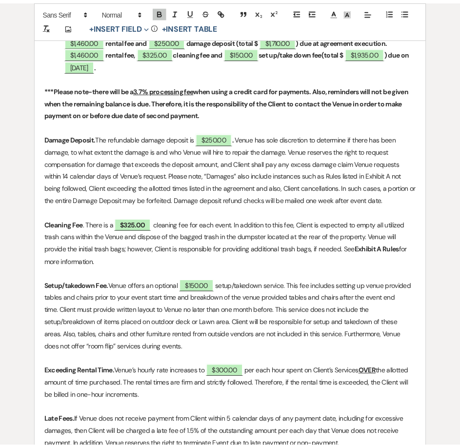
scroll to position [592, 0]
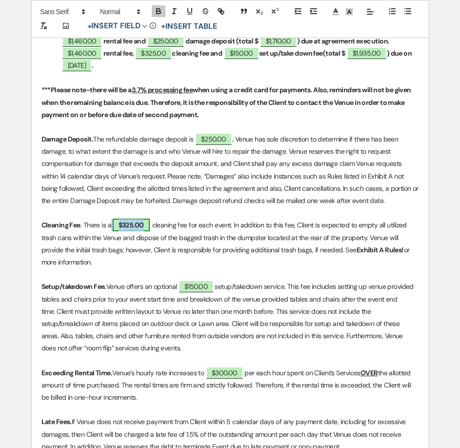
click at [126, 224] on span "$325.00" at bounding box center [131, 225] width 37 height 13
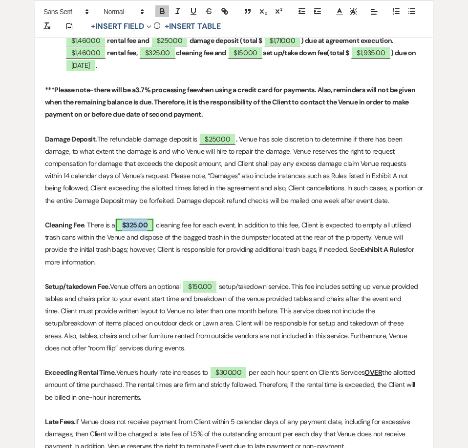
select select "owner"
select select "Amount"
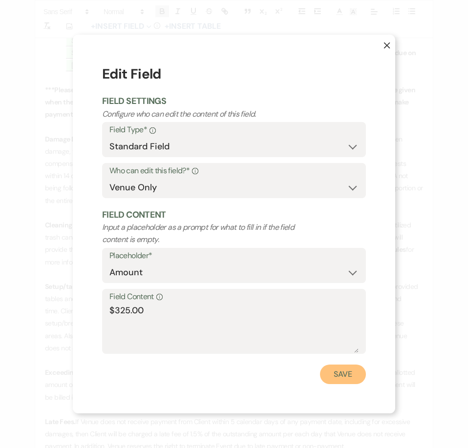
drag, startPoint x: 329, startPoint y: 381, endPoint x: 246, endPoint y: 246, distance: 159.3
click at [329, 381] on button "Save" at bounding box center [343, 375] width 46 height 20
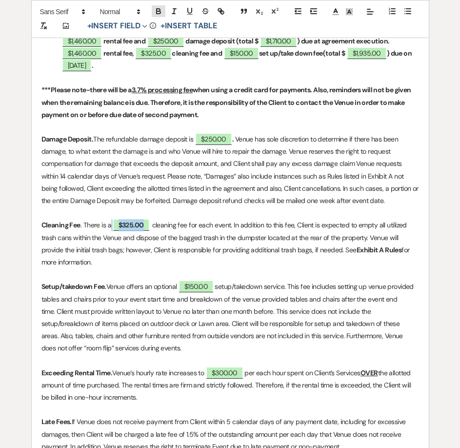
click at [157, 13] on icon "button" at bounding box center [159, 12] width 4 height 2
click at [157, 226] on p "Cleaning Fee . There is a $325.00 cleaning fee for each event. In addition to t…" at bounding box center [230, 243] width 378 height 49
click at [222, 375] on span "$300.00" at bounding box center [225, 373] width 38 height 13
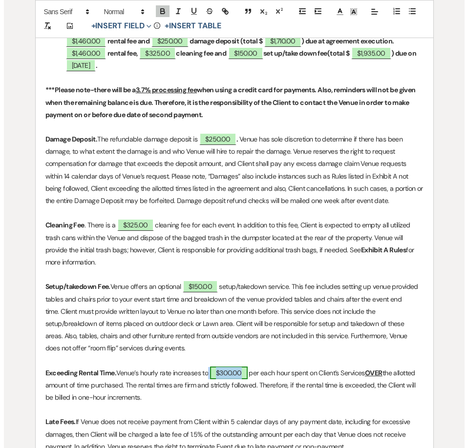
scroll to position [592, 0]
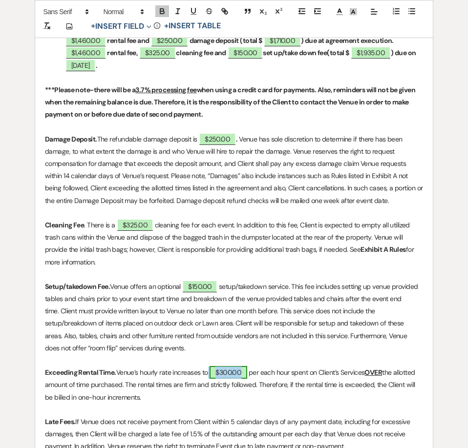
select select "owner"
select select "Amount"
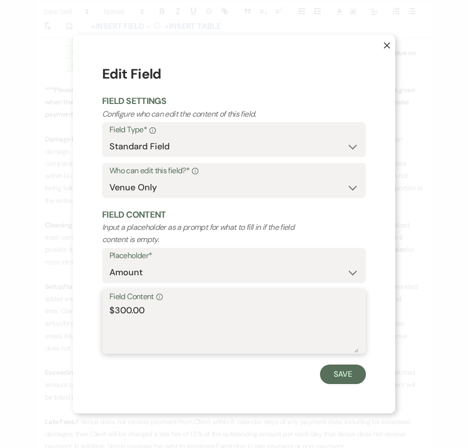
drag, startPoint x: 132, startPoint y: 308, endPoint x: 116, endPoint y: 310, distance: 16.7
click at [116, 310] on textarea "$300.00" at bounding box center [233, 328] width 249 height 49
type textarea "$465.00"
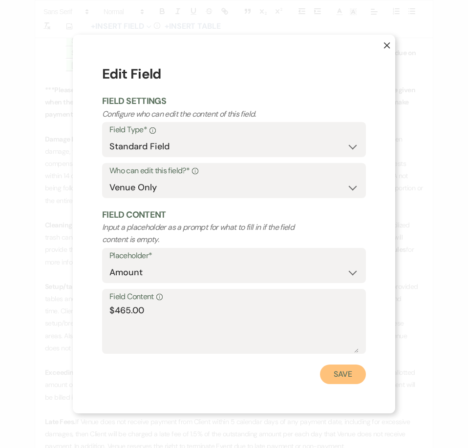
click at [333, 377] on button "Save" at bounding box center [343, 375] width 46 height 20
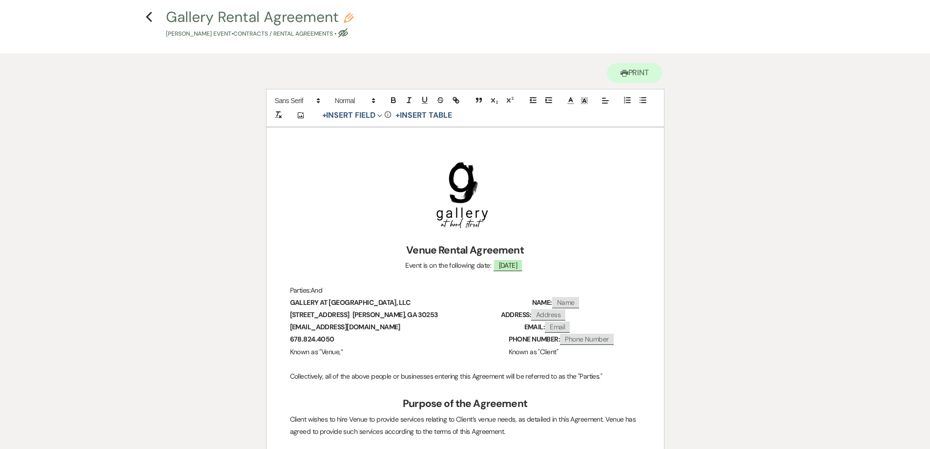
scroll to position [0, 0]
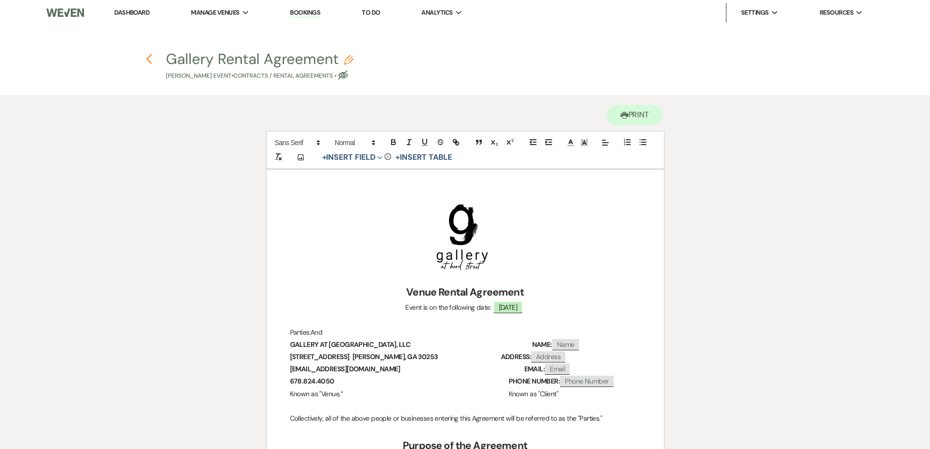
click at [148, 56] on icon "Previous" at bounding box center [148, 59] width 7 height 12
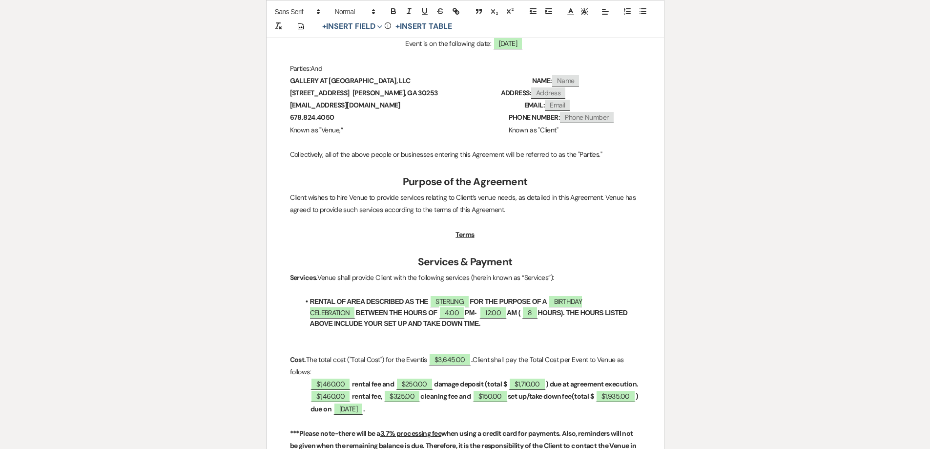
select select "5"
select select "6"
select select "4"
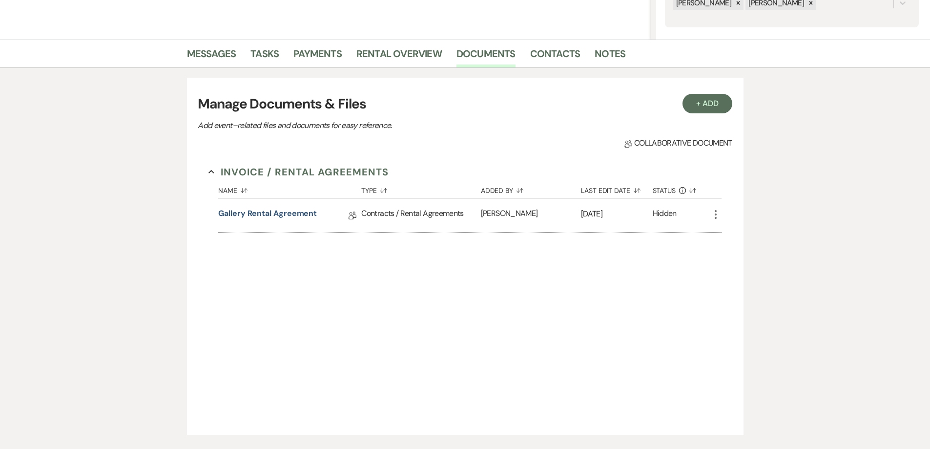
scroll to position [117, 0]
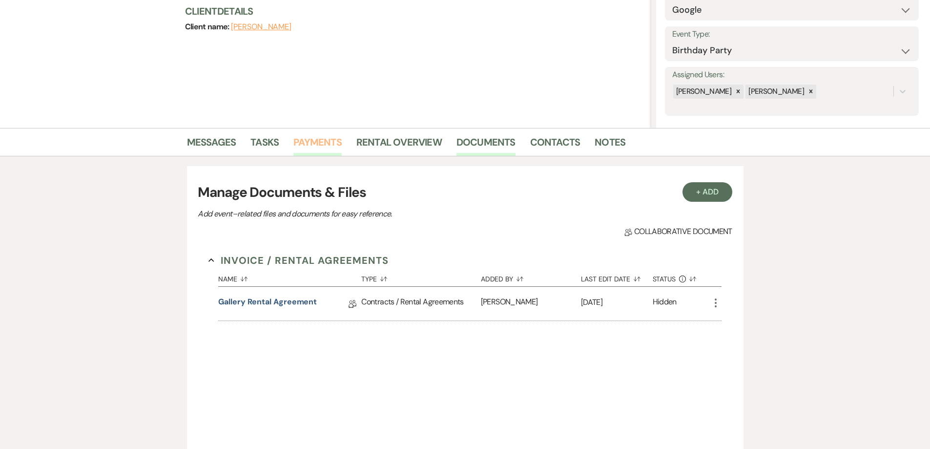
click at [323, 142] on link "Payments" at bounding box center [317, 144] width 48 height 21
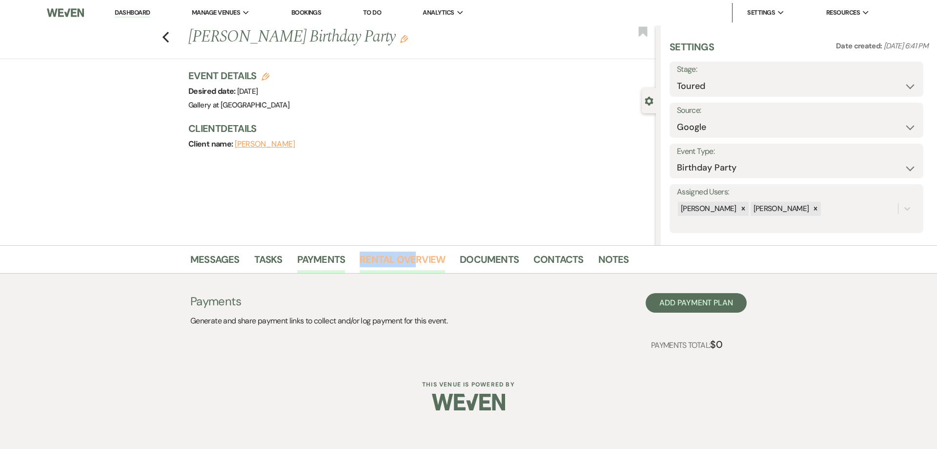
click at [411, 254] on li "Rental Overview" at bounding box center [410, 260] width 100 height 23
click at [421, 258] on link "Rental Overview" at bounding box center [402, 261] width 85 height 21
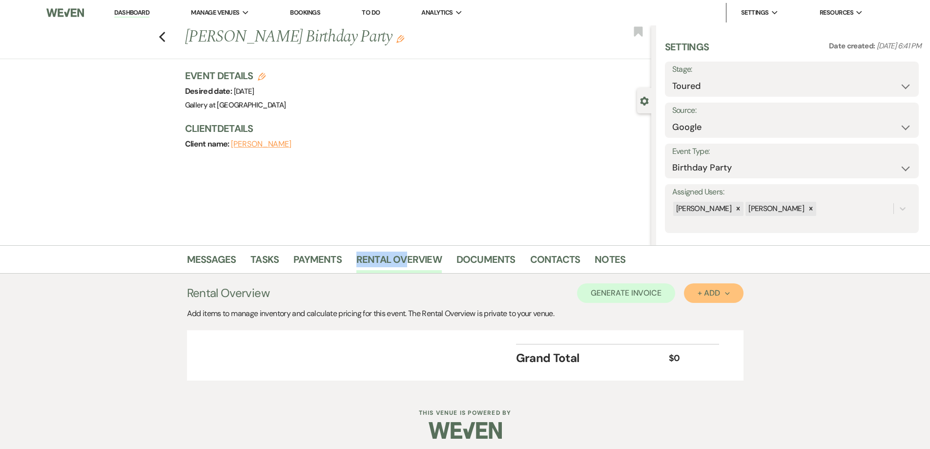
drag, startPoint x: 715, startPoint y: 292, endPoint x: 716, endPoint y: 302, distance: 9.8
click at [715, 295] on div "+ Add Next" at bounding box center [714, 293] width 32 height 8
click at [710, 329] on button "Category" at bounding box center [709, 330] width 51 height 15
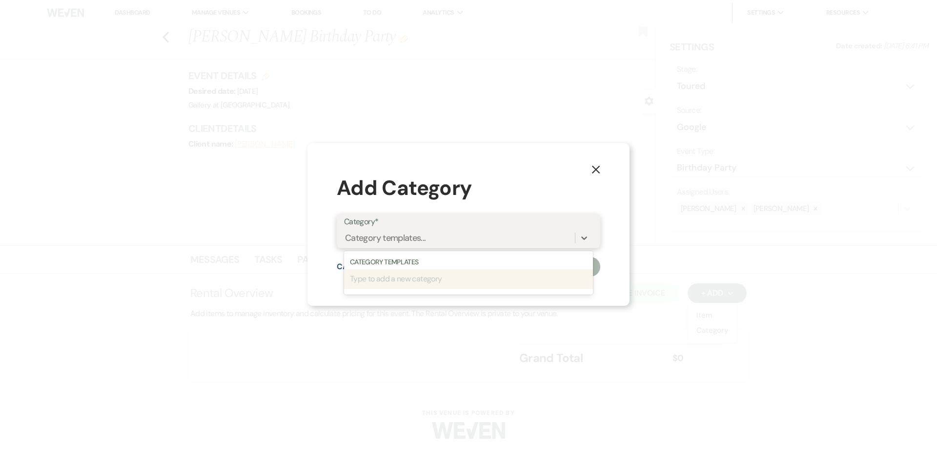
click at [528, 241] on div "Category templates..." at bounding box center [459, 237] width 231 height 17
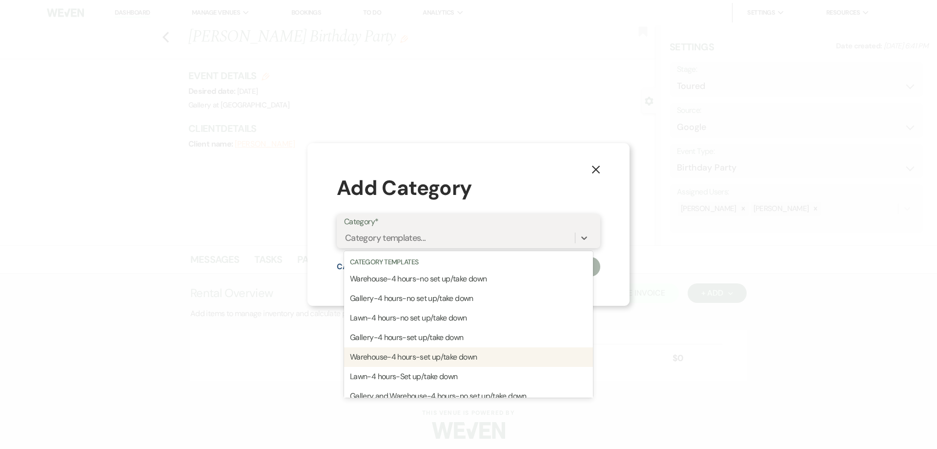
click at [485, 351] on div "Warehouse-4 hours-set up/take down" at bounding box center [468, 357] width 249 height 20
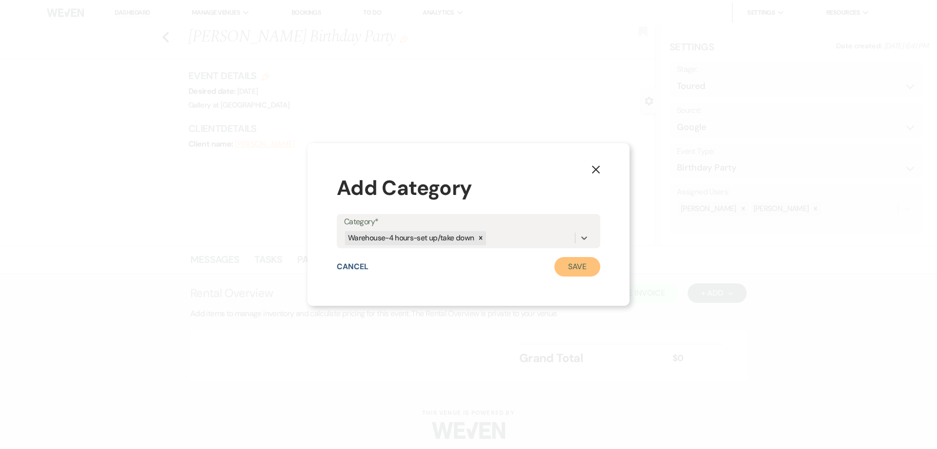
click at [577, 268] on button "Save" at bounding box center [578, 267] width 46 height 20
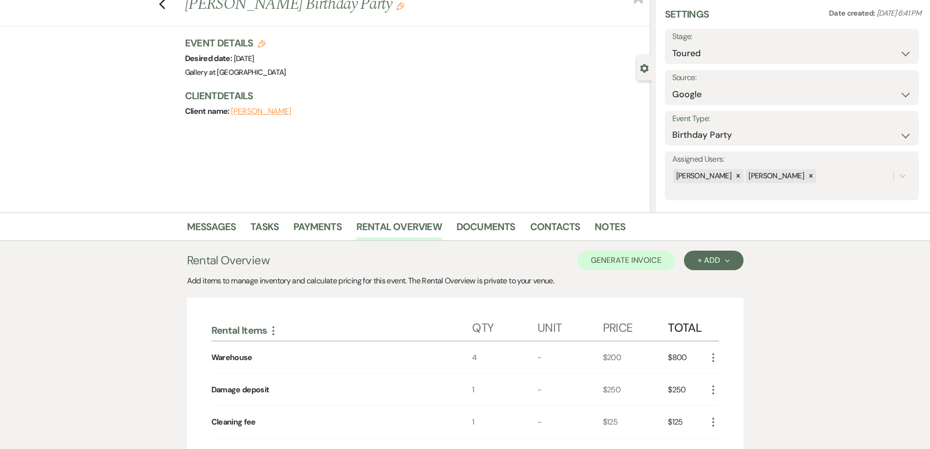
scroll to position [49, 0]
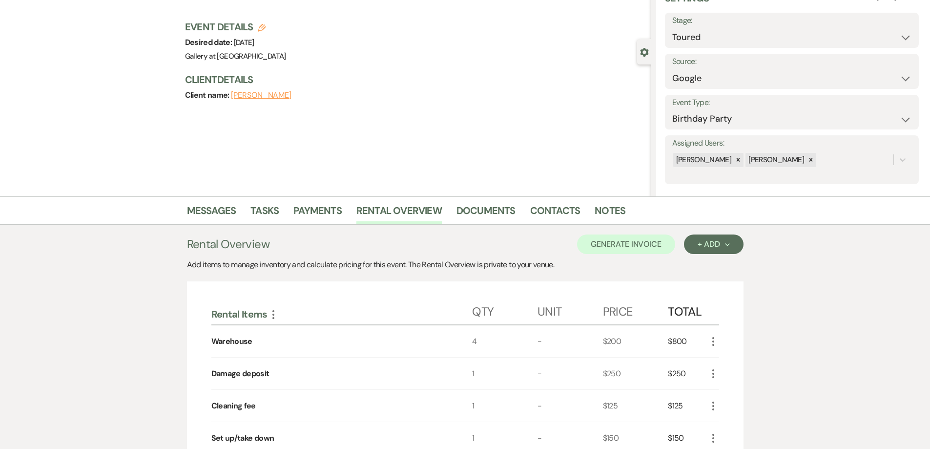
click at [714, 341] on use "button" at bounding box center [713, 341] width 2 height 9
click at [723, 362] on button "Pencil Edit" at bounding box center [732, 360] width 51 height 16
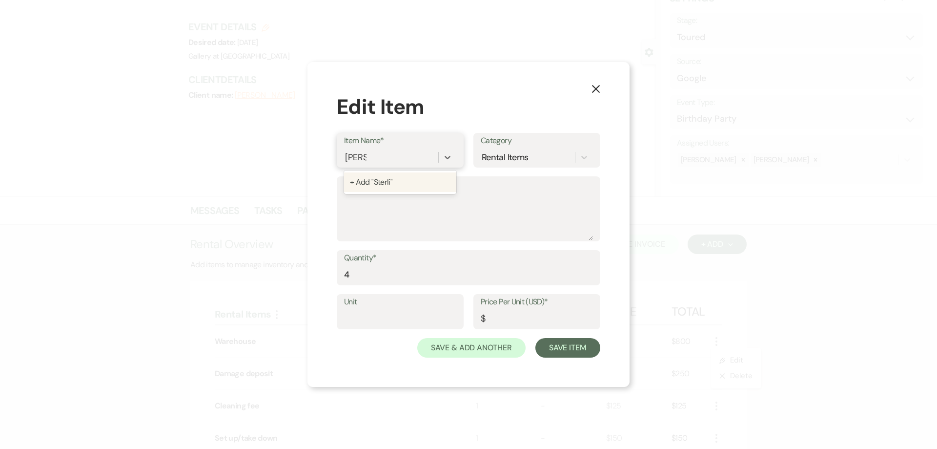
type input "Sterling"
click at [411, 183] on div "+ Add "Sterling"" at bounding box center [400, 182] width 112 height 20
drag, startPoint x: 378, startPoint y: 269, endPoint x: 291, endPoint y: 274, distance: 86.5
click at [292, 274] on div "X Edit Item Item Name* Sterling Category Rental Items Description Quantity* 4 U…" at bounding box center [468, 224] width 937 height 449
type input "8"
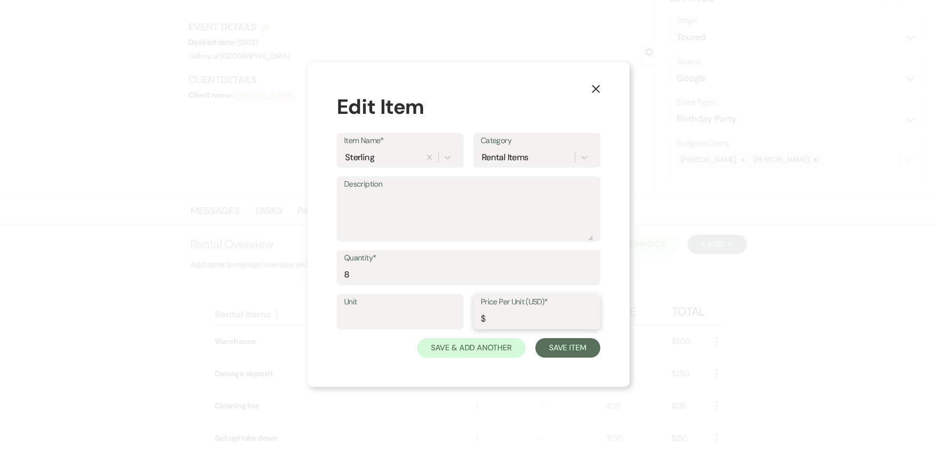
click at [519, 312] on input "Price Per Unit (USD)*" at bounding box center [537, 318] width 112 height 19
type input "365.00"
click at [563, 350] on button "Save Item" at bounding box center [567, 348] width 65 height 20
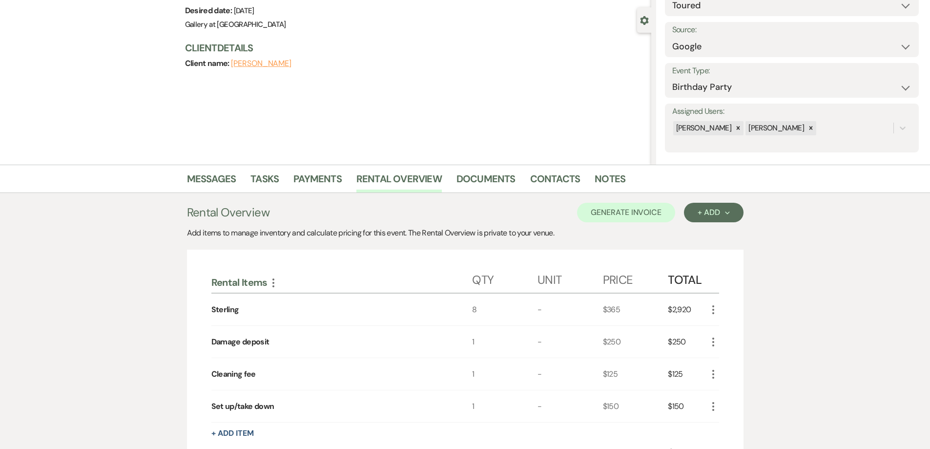
scroll to position [98, 0]
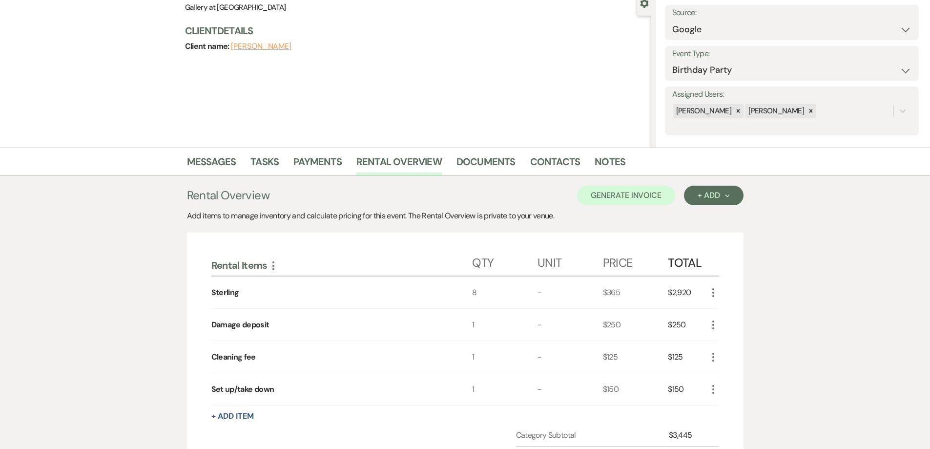
click at [710, 358] on icon "More" at bounding box center [713, 357] width 12 height 12
click at [721, 374] on icon "Pencil" at bounding box center [721, 375] width 6 height 7
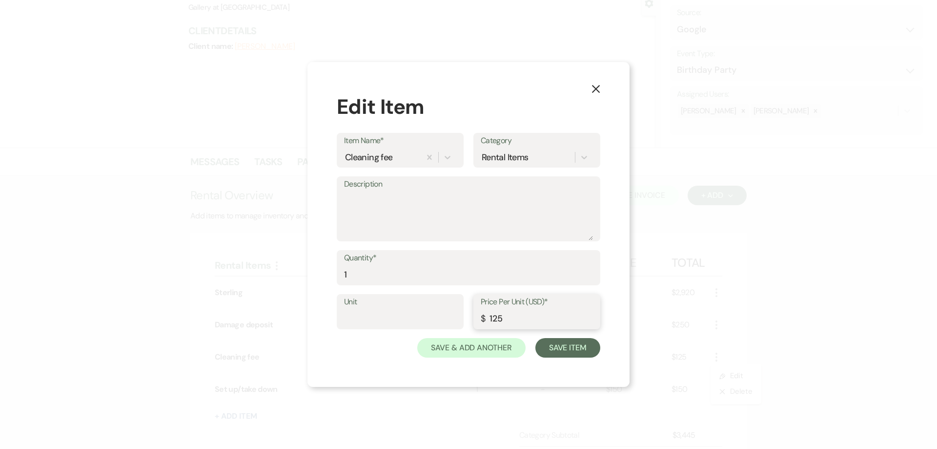
click at [494, 315] on input "125" at bounding box center [537, 318] width 112 height 19
type input "325"
click at [565, 357] on div "X Edit Item Item Name* Cleaning fee Category Rental Items Description Quantity*…" at bounding box center [469, 224] width 322 height 325
click at [570, 353] on button "Save Item" at bounding box center [567, 348] width 65 height 20
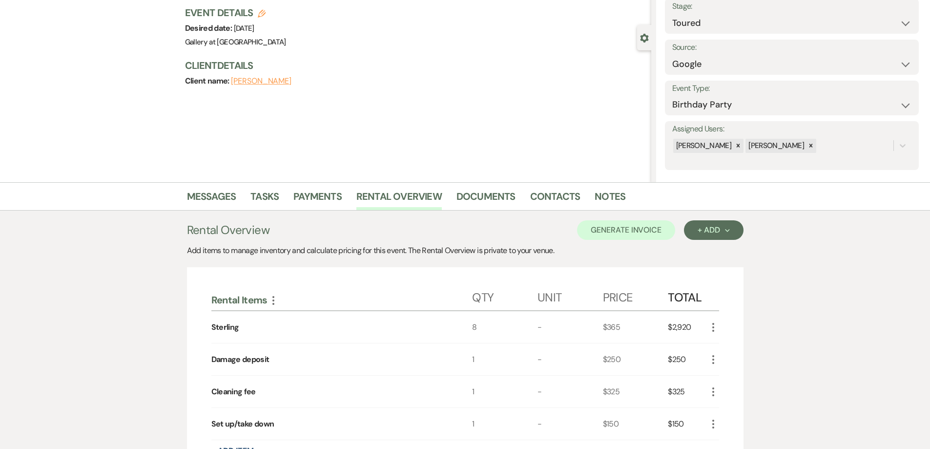
scroll to position [0, 0]
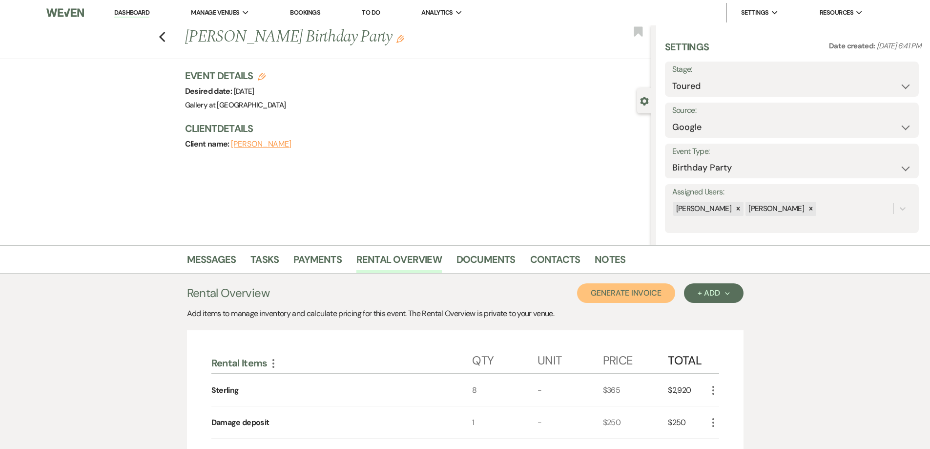
click at [630, 292] on button "Generate Invoice" at bounding box center [626, 293] width 98 height 20
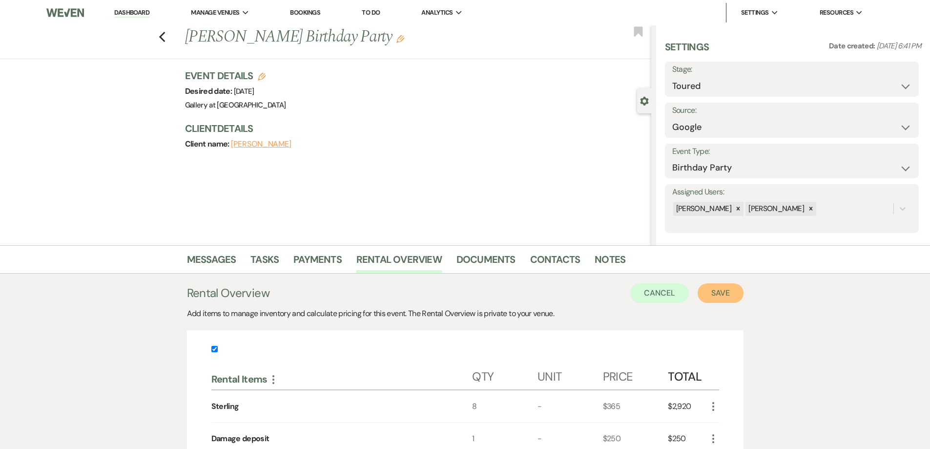
click at [716, 288] on button "Save" at bounding box center [721, 293] width 46 height 20
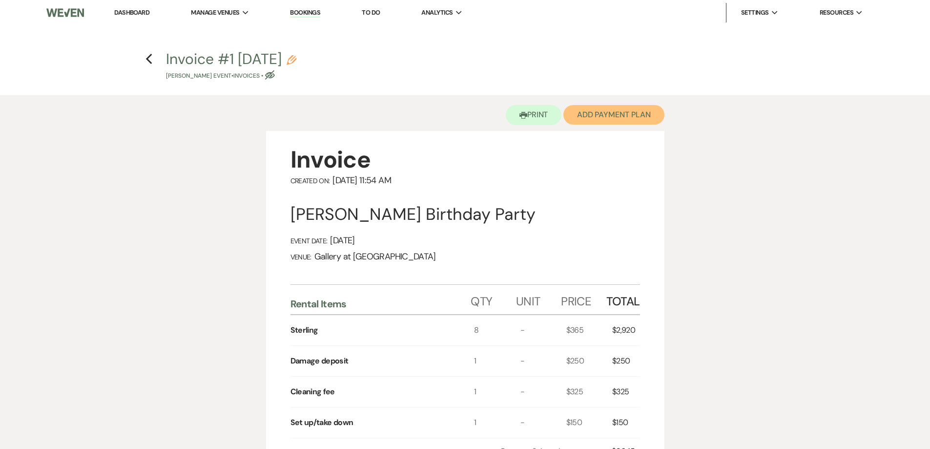
click at [623, 118] on button "Add Payment Plan" at bounding box center [613, 115] width 101 height 20
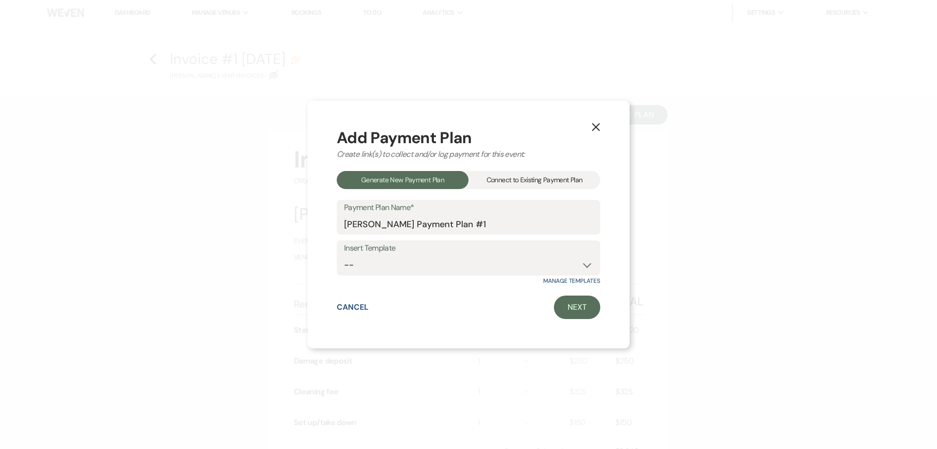
click at [567, 179] on div "Connect to Existing Payment Plan" at bounding box center [535, 180] width 132 height 18
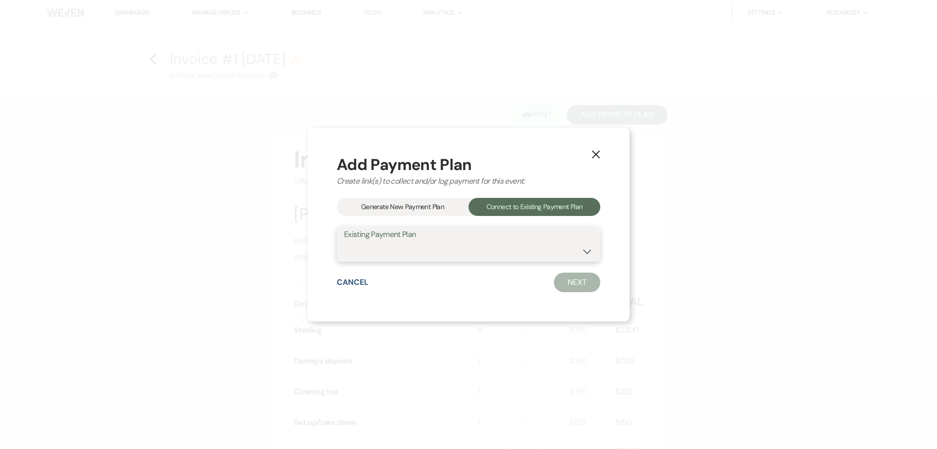
click at [572, 257] on select at bounding box center [468, 251] width 249 height 19
click at [443, 210] on div "Generate New Payment Plan" at bounding box center [403, 207] width 132 height 18
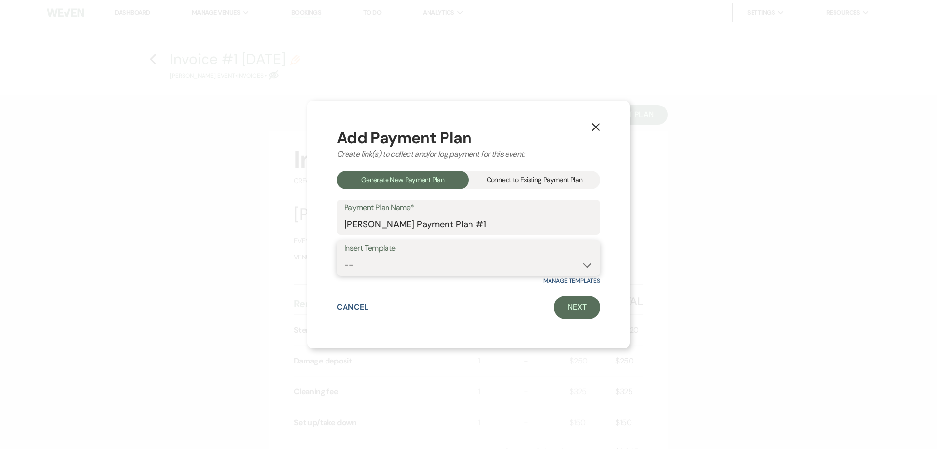
click at [462, 262] on select "-- Warehouse 4 hour rental-no set up/take down Gallery 4 hour rental-no set up/…" at bounding box center [468, 264] width 249 height 19
select select "61"
click at [344, 255] on select "-- Warehouse 4 hour rental-no set up/take down Gallery 4 hour rental-no set up/…" at bounding box center [468, 264] width 249 height 19
click at [571, 298] on link "Next" at bounding box center [577, 306] width 46 height 23
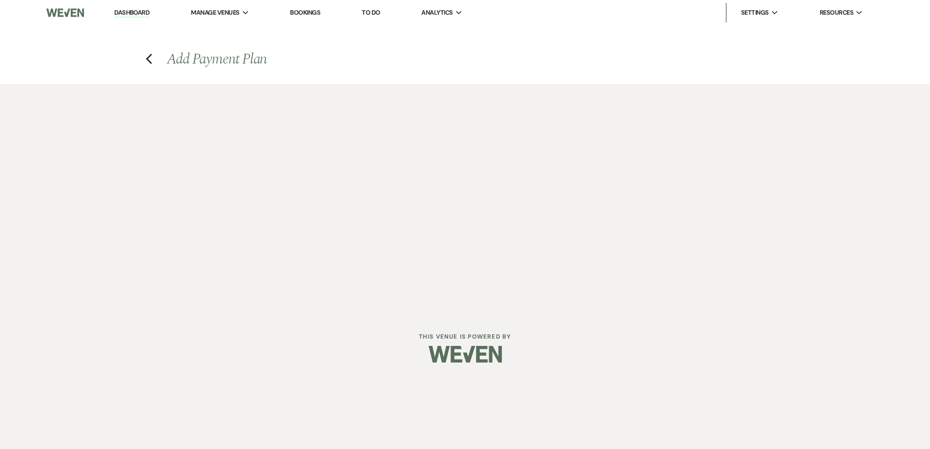
select select "28575"
select select "2"
select select "flat"
select select "true"
select select "both"
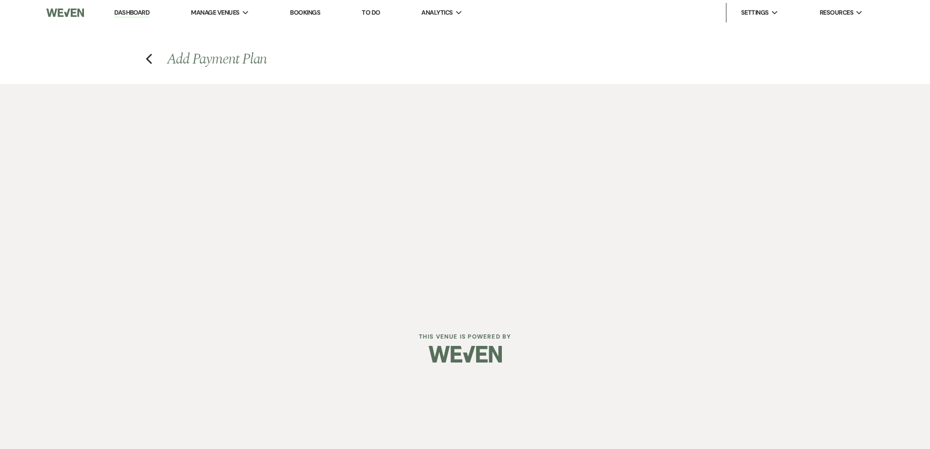
select select "days"
select select "afterDueDate"
select select "2"
select select "flat"
select select "true"
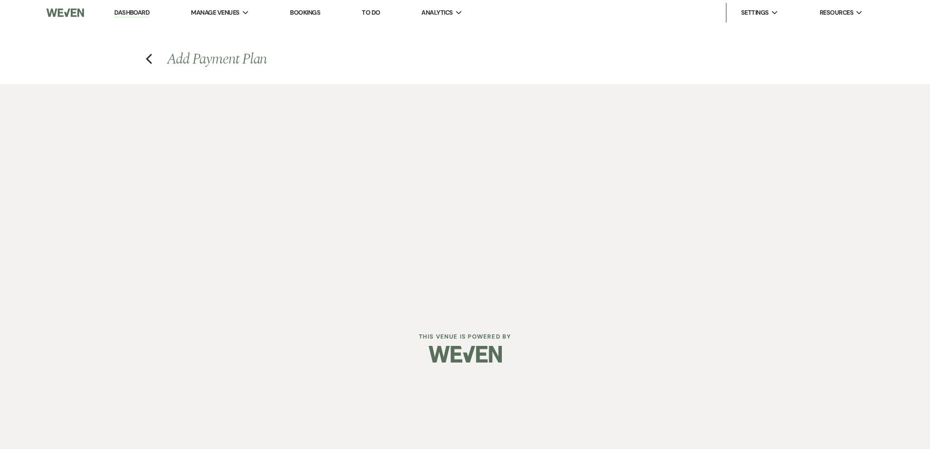
select select "both"
select select "weeks"
select select "both"
select select "weeks"
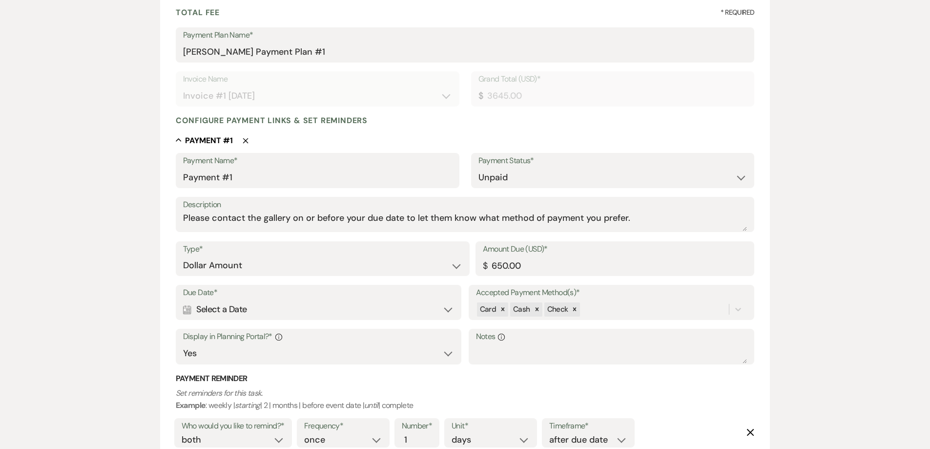
scroll to position [146, 0]
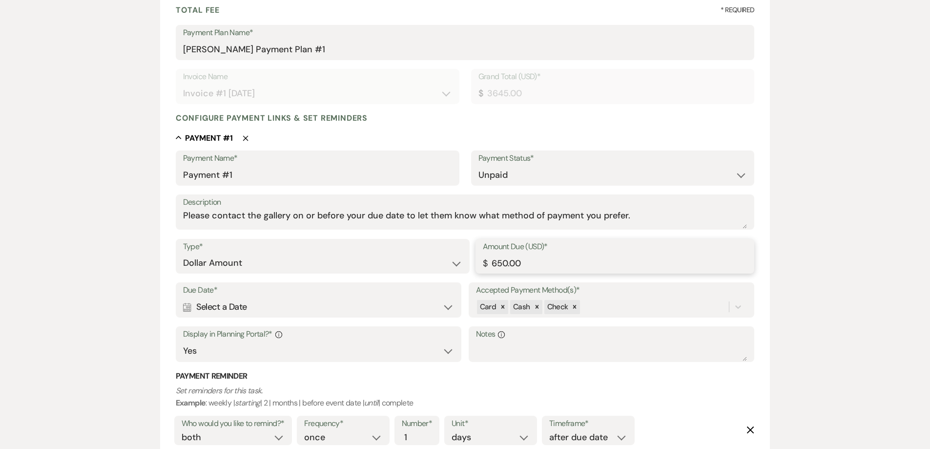
drag, startPoint x: 533, startPoint y: 261, endPoint x: 465, endPoint y: 255, distance: 68.1
click at [465, 255] on div "Type* Dollar Amount Percentage of Grand Total Amount Due (USD)* $ 650.00" at bounding box center [465, 261] width 579 height 44
type input "1710.00"
click at [375, 309] on div "Calendar Select a Date Expand" at bounding box center [318, 306] width 271 height 19
select select "day"
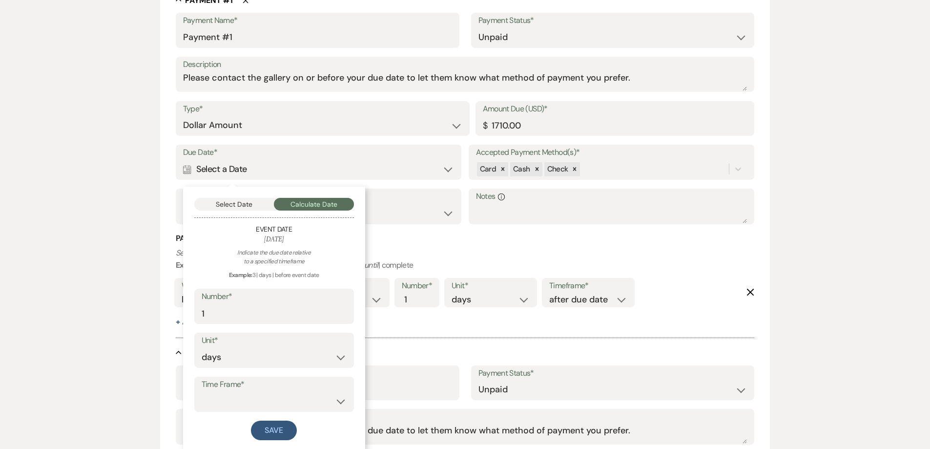
scroll to position [293, 0]
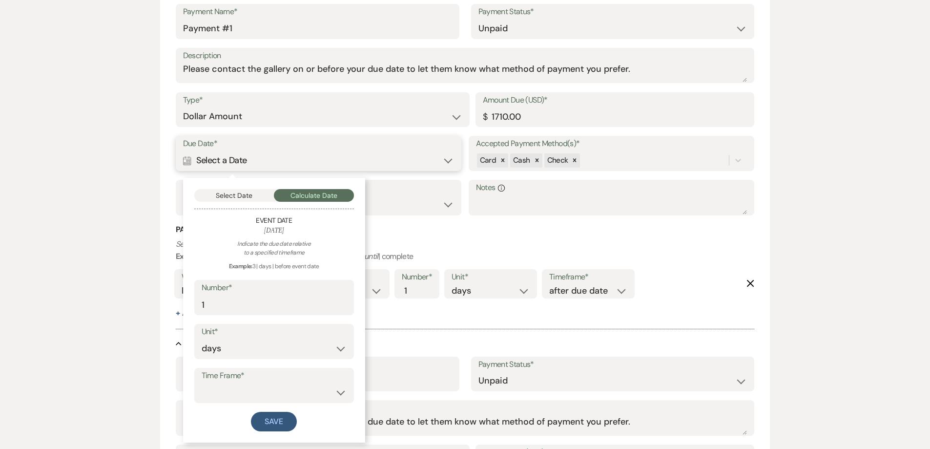
click at [253, 198] on button "Select Date" at bounding box center [234, 195] width 80 height 13
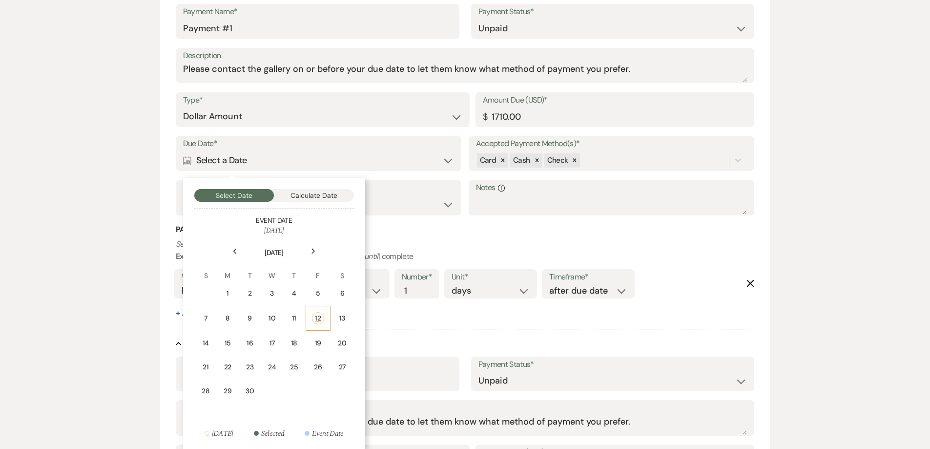
click at [313, 316] on div "12" at bounding box center [318, 318] width 12 height 12
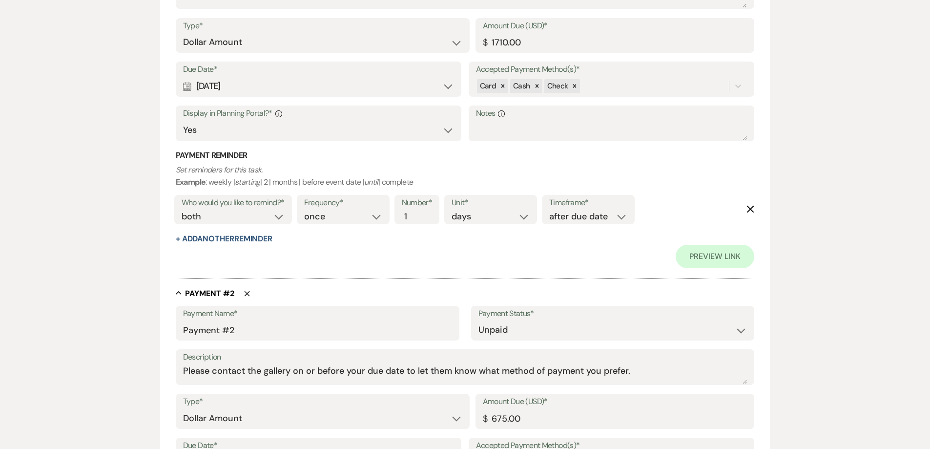
scroll to position [439, 0]
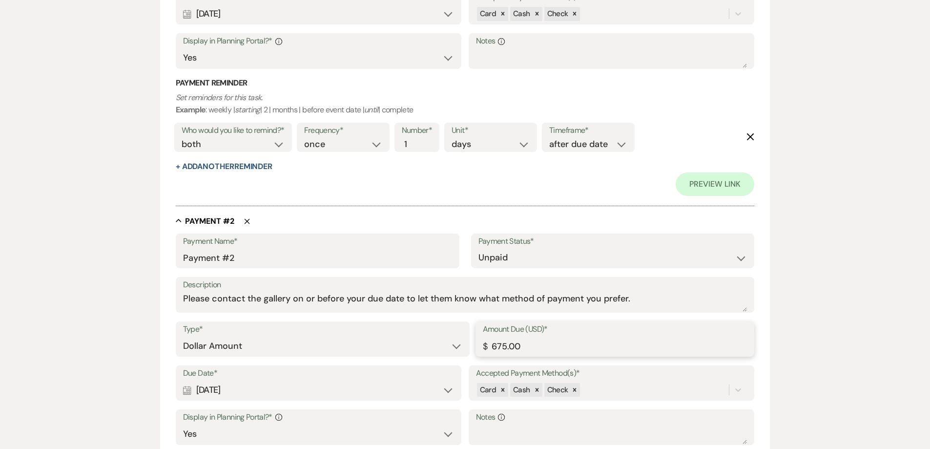
drag, startPoint x: 544, startPoint y: 345, endPoint x: 443, endPoint y: 339, distance: 101.2
click at [443, 339] on div "Type* Dollar Amount Percentage of Grand Total Amount Due (USD)* $ 675.00" at bounding box center [465, 343] width 579 height 44
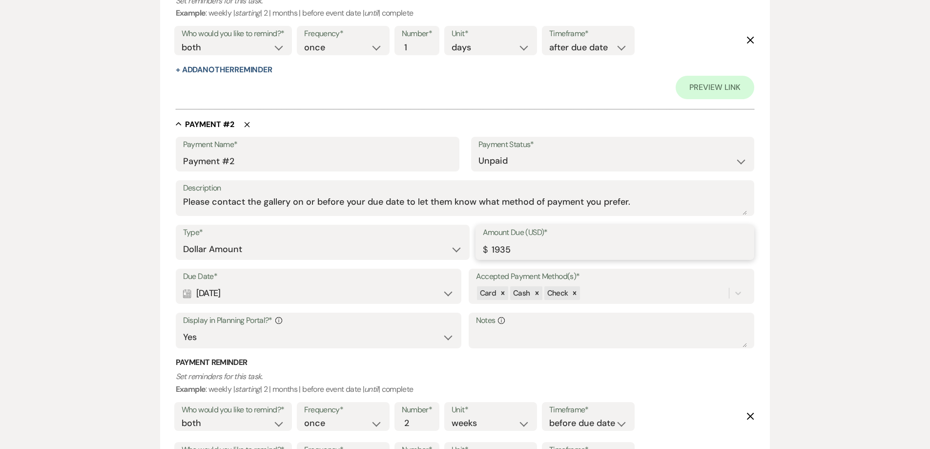
scroll to position [537, 0]
type input "1935.00"
click at [335, 280] on label "Due Date*" at bounding box center [318, 275] width 271 height 14
click at [335, 288] on div "Calendar Jan 24, 2026 Expand" at bounding box center [318, 292] width 271 height 19
select select "week"
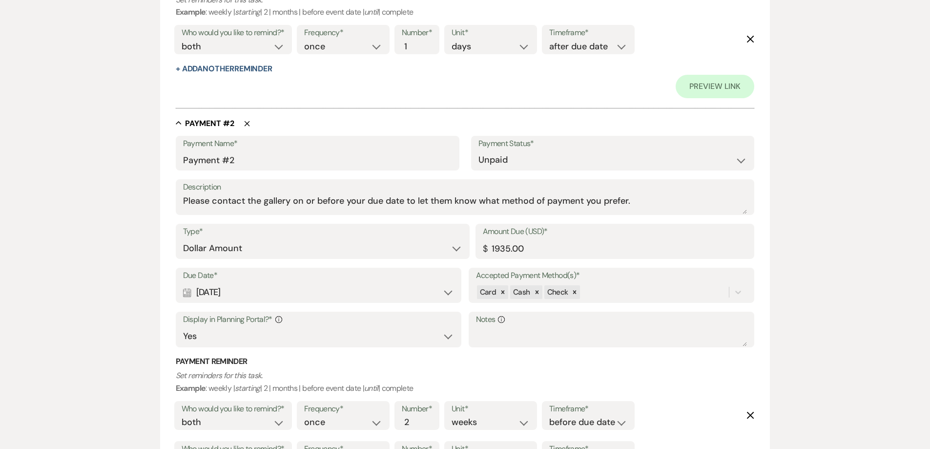
select select "beforeEventDate"
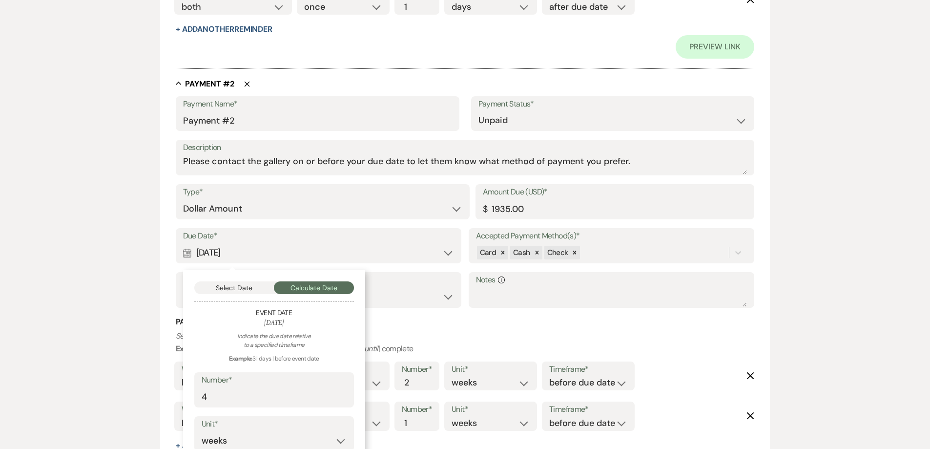
scroll to position [635, 0]
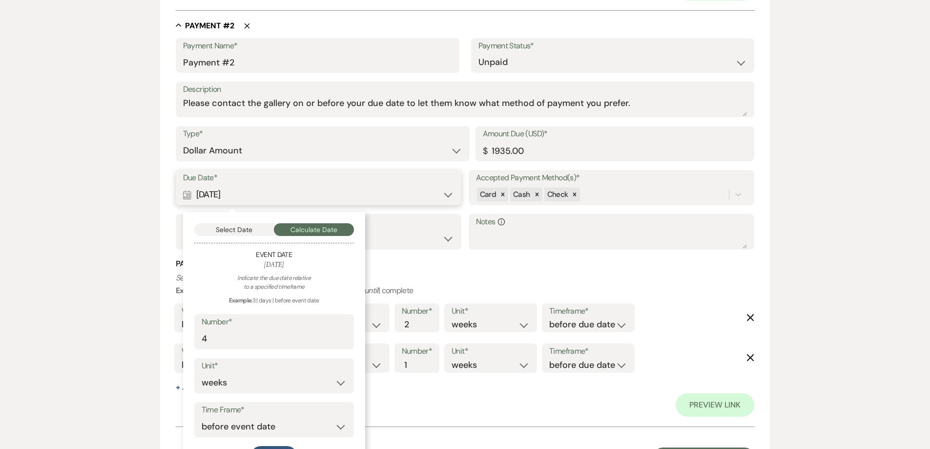
click at [248, 234] on button "Select Date" at bounding box center [234, 229] width 80 height 13
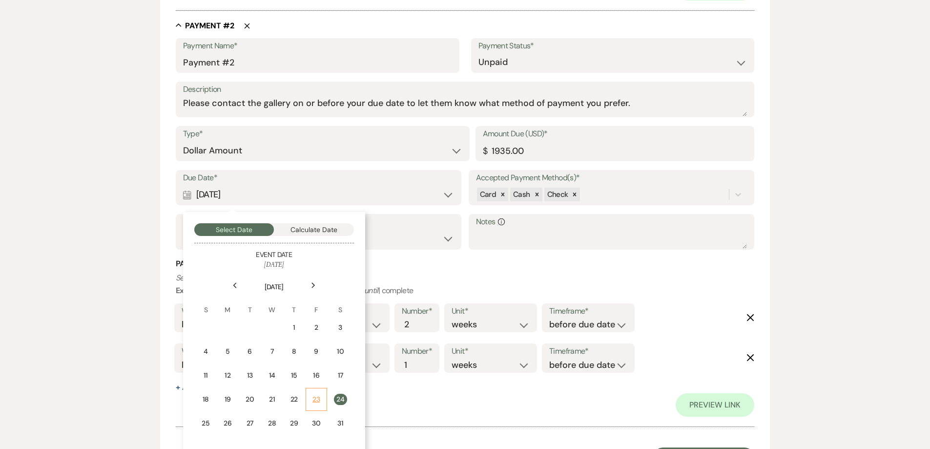
click at [318, 396] on div "23" at bounding box center [316, 399] width 9 height 10
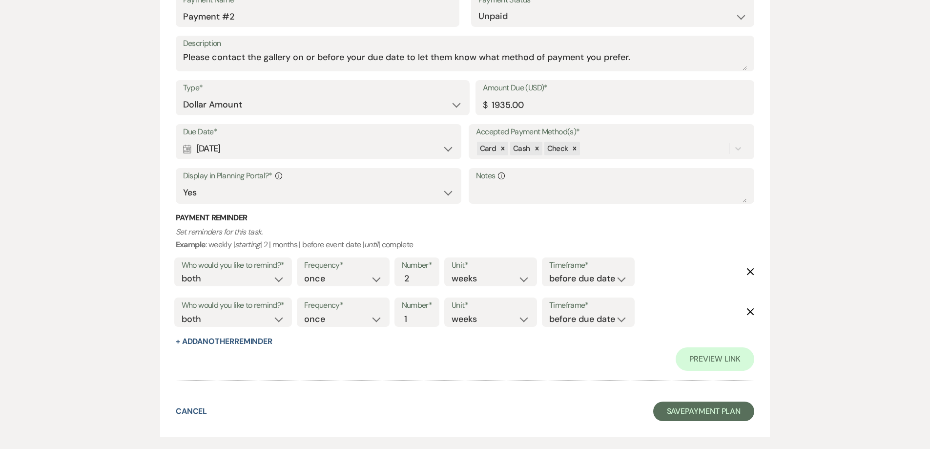
scroll to position [731, 0]
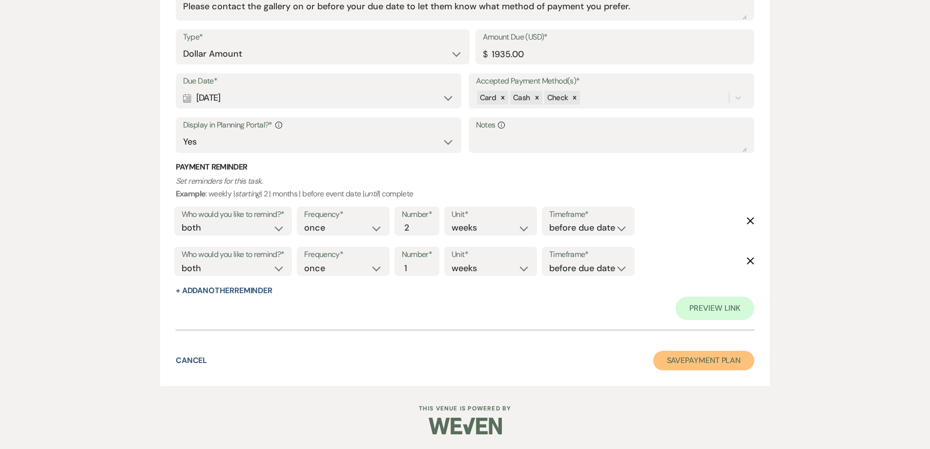
click at [705, 364] on button "Save Payment Plan" at bounding box center [704, 360] width 102 height 20
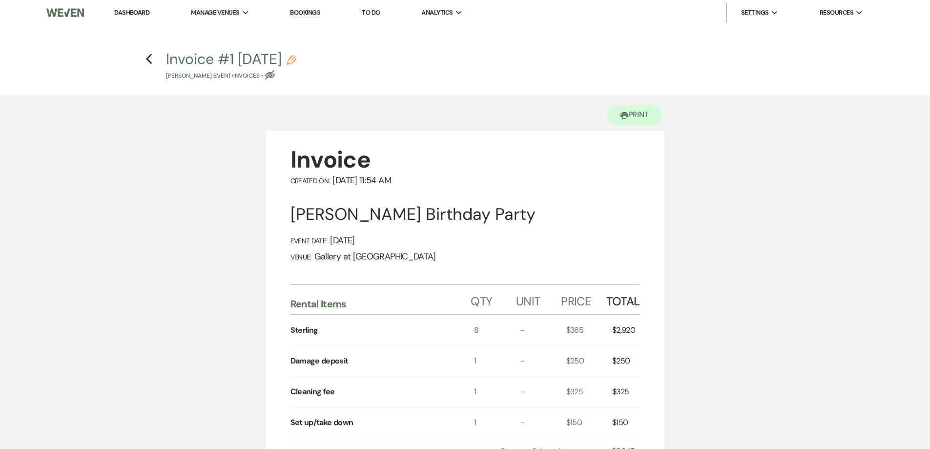
click at [147, 65] on div "Previous" at bounding box center [148, 58] width 7 height 16
click at [147, 62] on icon "Previous" at bounding box center [148, 59] width 7 height 12
select select "5"
select select "6"
select select "4"
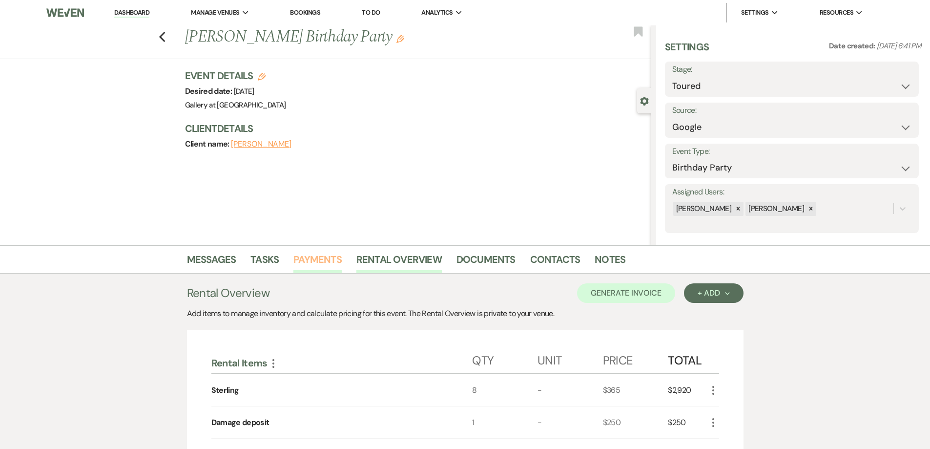
click at [319, 260] on link "Payments" at bounding box center [317, 261] width 48 height 21
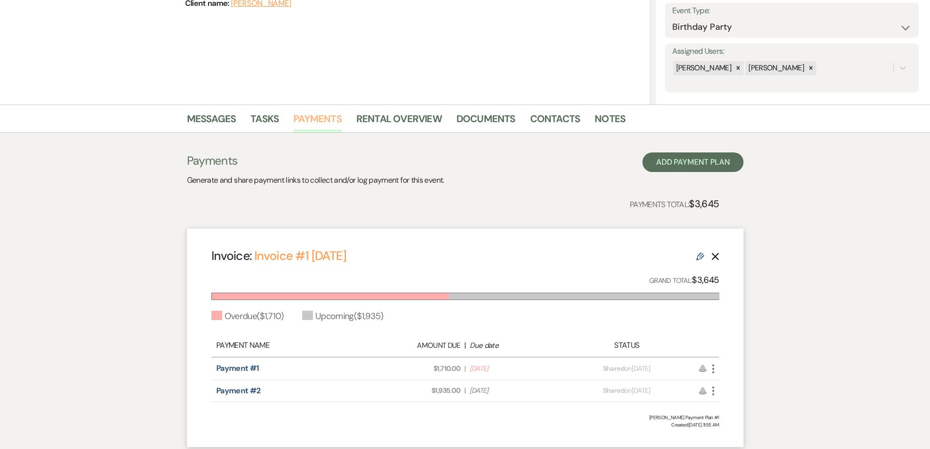
scroll to position [146, 0]
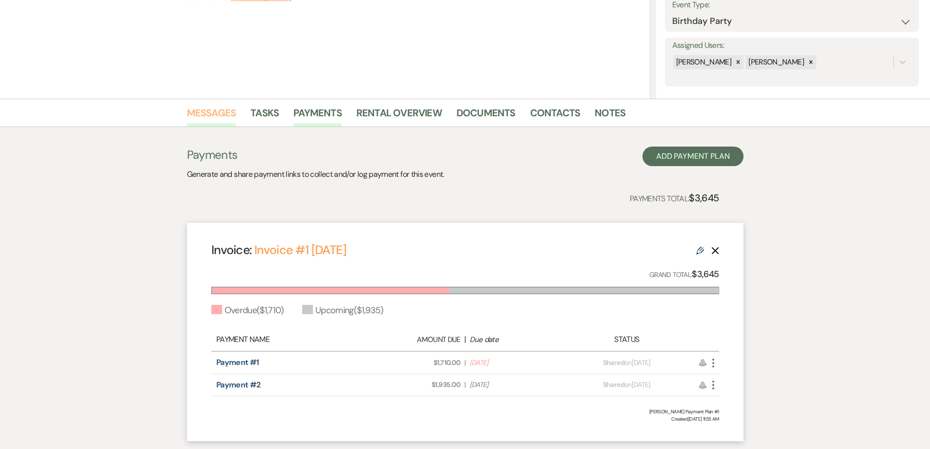
click at [223, 113] on link "Messages" at bounding box center [211, 115] width 49 height 21
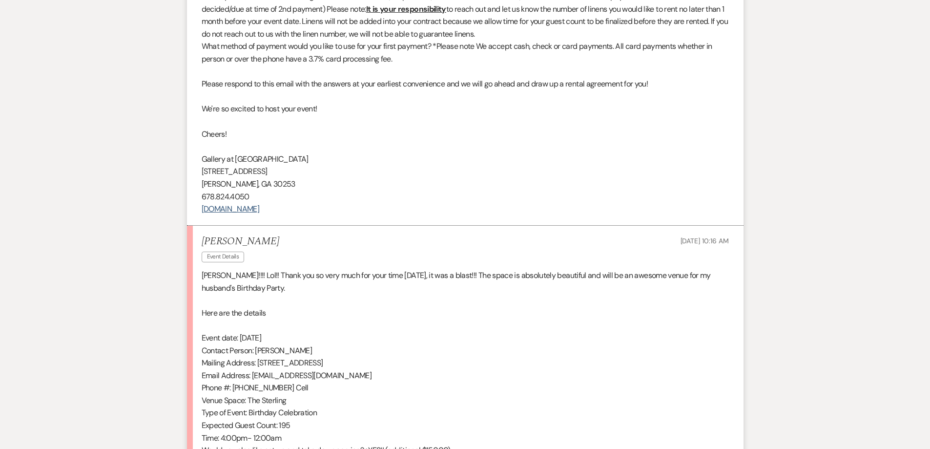
scroll to position [732, 0]
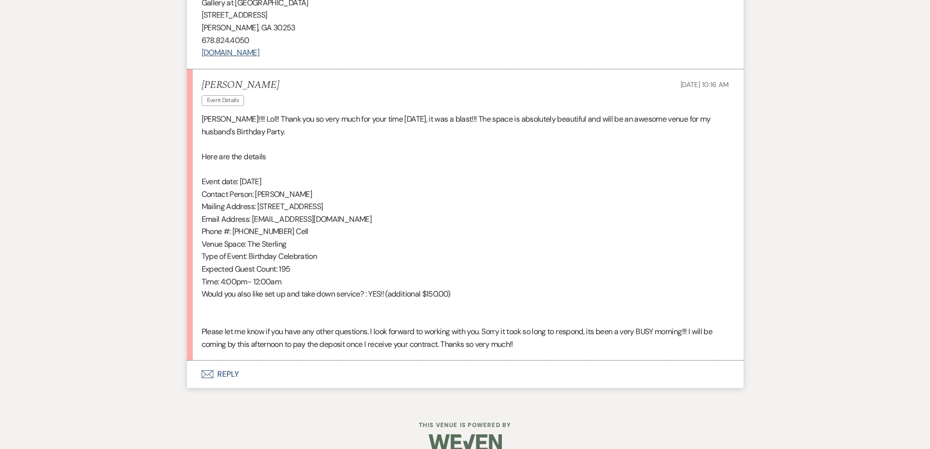
click at [381, 373] on button "Envelope Reply" at bounding box center [465, 373] width 556 height 27
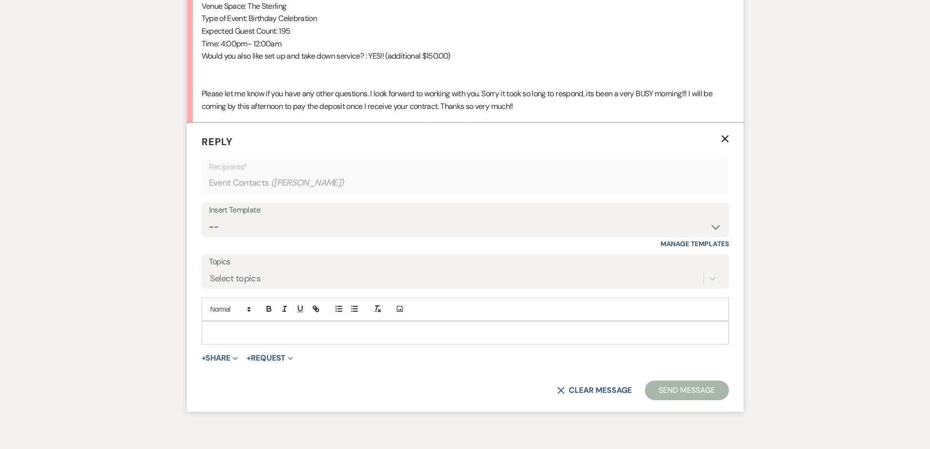
scroll to position [971, 0]
click at [273, 227] on select "-- Initial Inquiry Response-DATE IS AVAILABLE Initial Inquiry Response-DATE NOT…" at bounding box center [465, 225] width 513 height 19
select select "2825"
click at [209, 216] on select "-- Initial Inquiry Response-DATE IS AVAILABLE Initial Inquiry Response-DATE NOT…" at bounding box center [465, 225] width 513 height 19
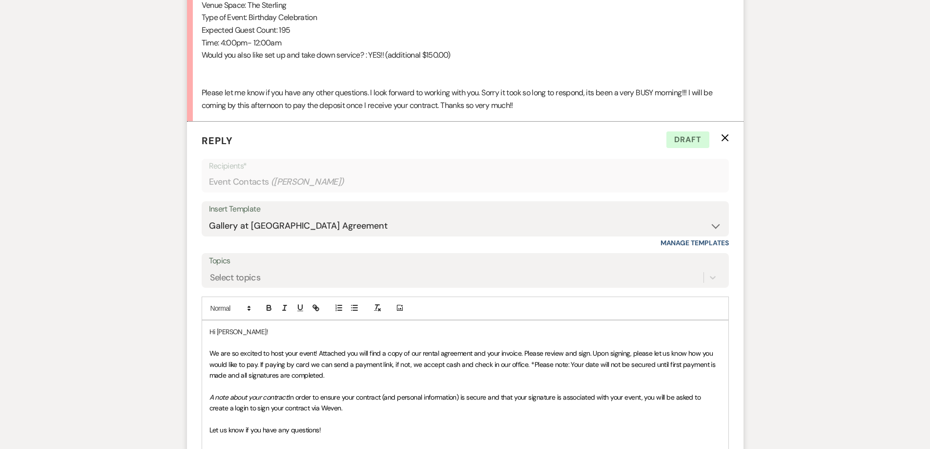
click at [209, 355] on span "We are so excited to host your event! Attached you will find a copy of our rent…" at bounding box center [463, 364] width 508 height 31
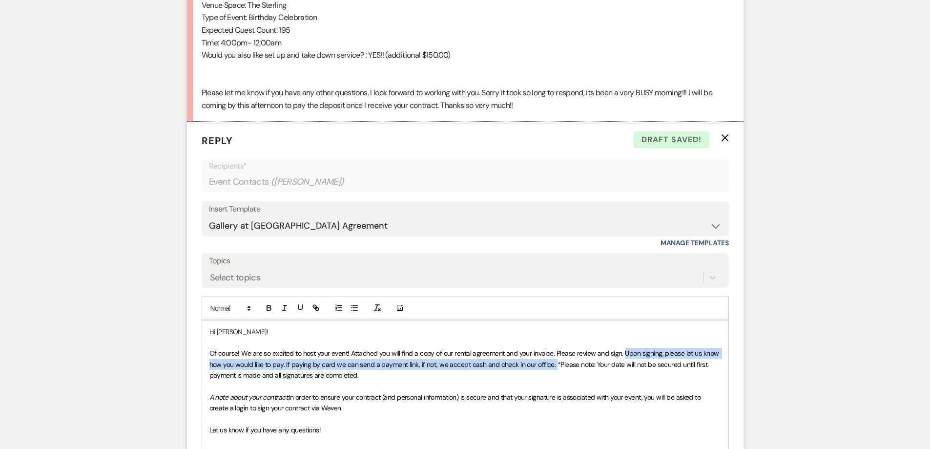
drag, startPoint x: 623, startPoint y: 355, endPoint x: 552, endPoint y: 366, distance: 71.6
click at [552, 366] on span "Of course! We are so excited to host your event! Attached you will find a copy …" at bounding box center [464, 364] width 511 height 31
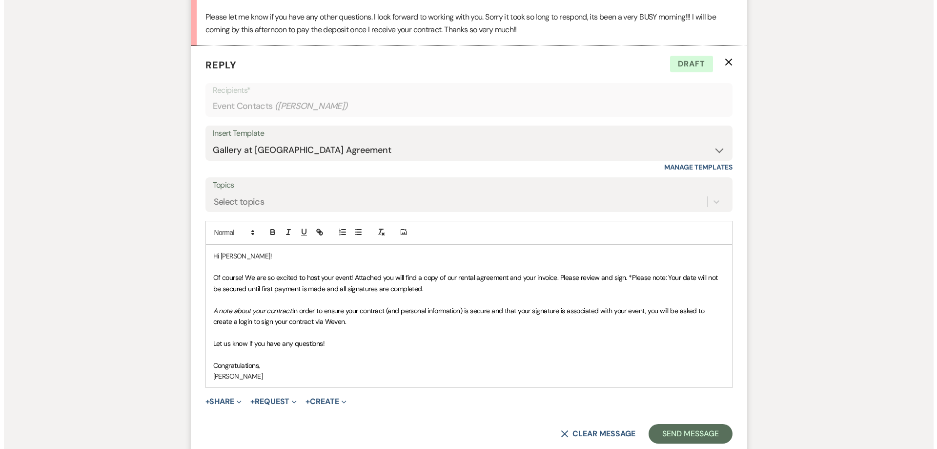
scroll to position [1142, 0]
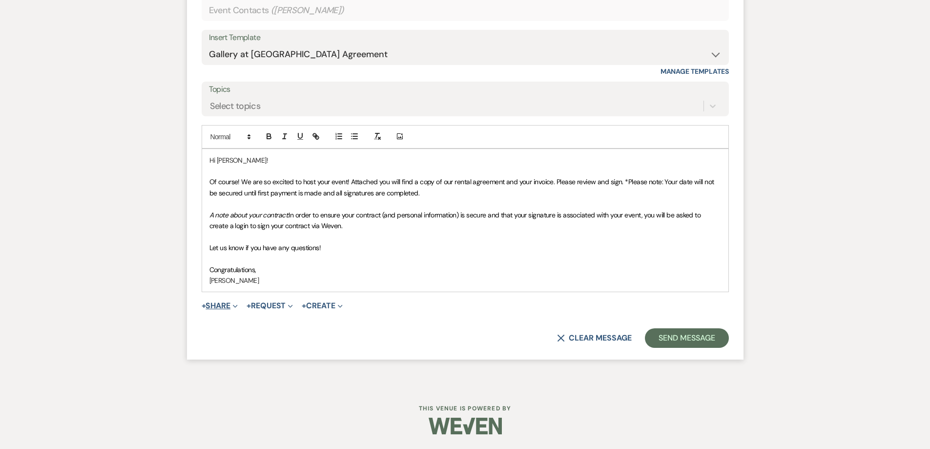
click at [217, 306] on button "+ Share Expand" at bounding box center [220, 306] width 37 height 8
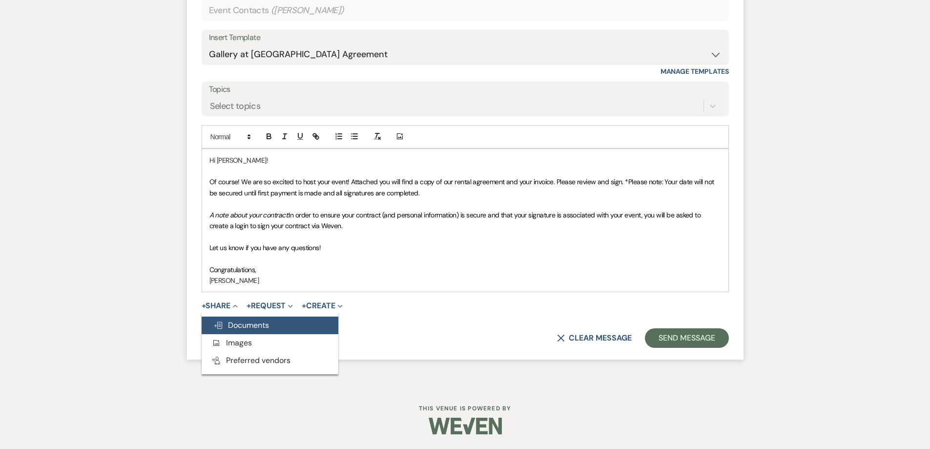
click at [237, 325] on span "Doc Upload Documents" at bounding box center [241, 325] width 56 height 10
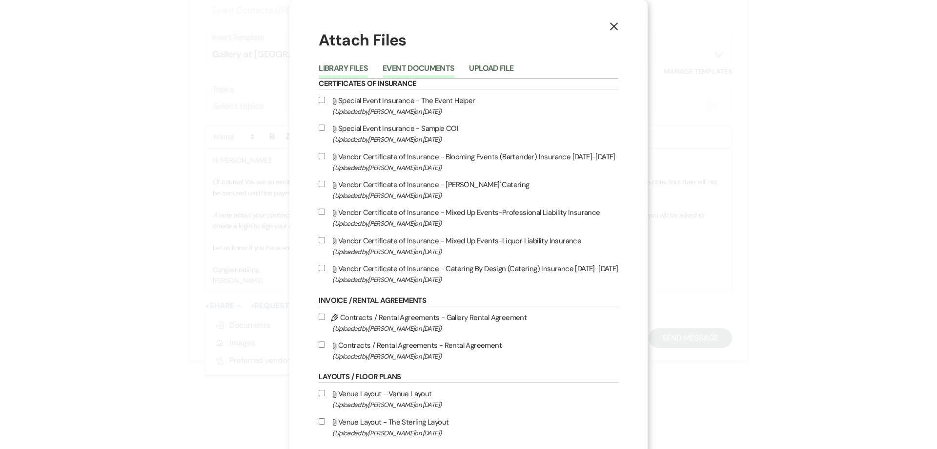
click at [394, 67] on button "Event Documents" at bounding box center [419, 71] width 72 height 14
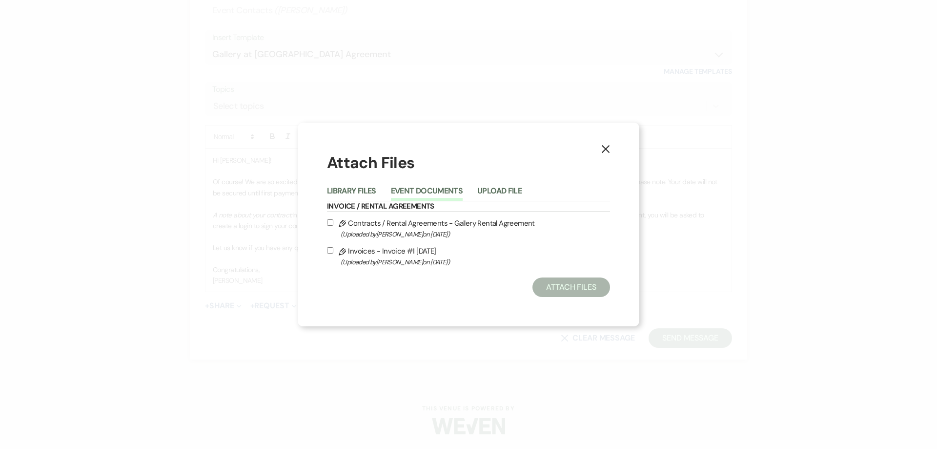
drag, startPoint x: 329, startPoint y: 222, endPoint x: 330, endPoint y: 247, distance: 24.4
click at [329, 223] on input "Pencil Contracts / Rental Agreements - Gallery Rental Agreement (Uploaded by Sh…" at bounding box center [330, 222] width 6 height 6
checkbox input "true"
drag, startPoint x: 331, startPoint y: 251, endPoint x: 402, endPoint y: 263, distance: 72.3
click at [331, 251] on input "Pencil Invoices - Invoice #1 9-12-2025 (Uploaded by Shelby on Sep 12th, 2025 )" at bounding box center [330, 250] width 6 height 6
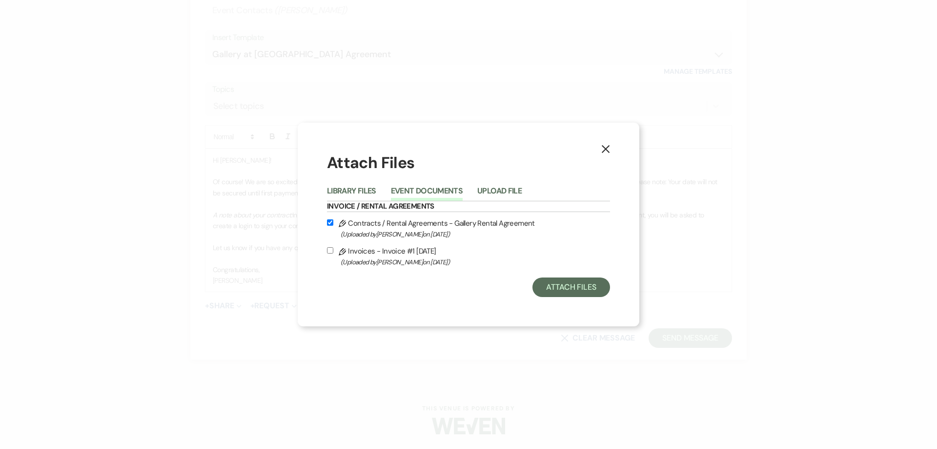
checkbox input "true"
click at [544, 279] on button "Attach Files" at bounding box center [572, 287] width 78 height 20
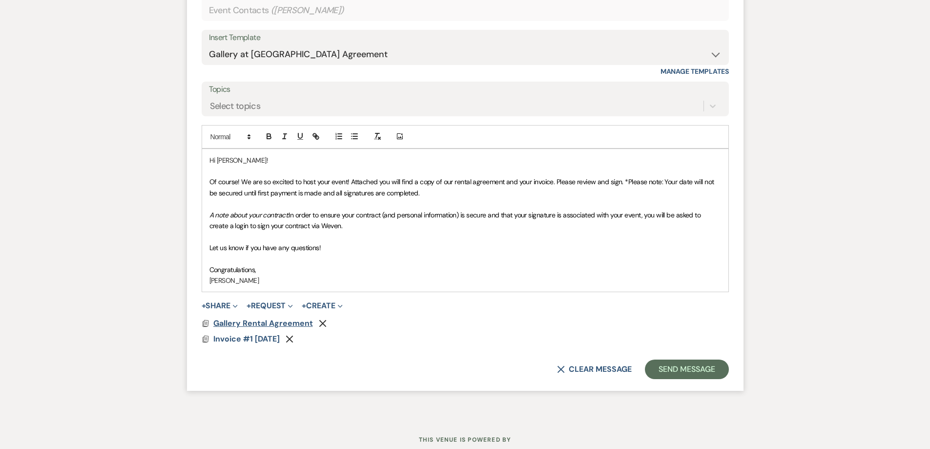
click at [271, 323] on span "Gallery Rental Agreement" at bounding box center [263, 323] width 100 height 10
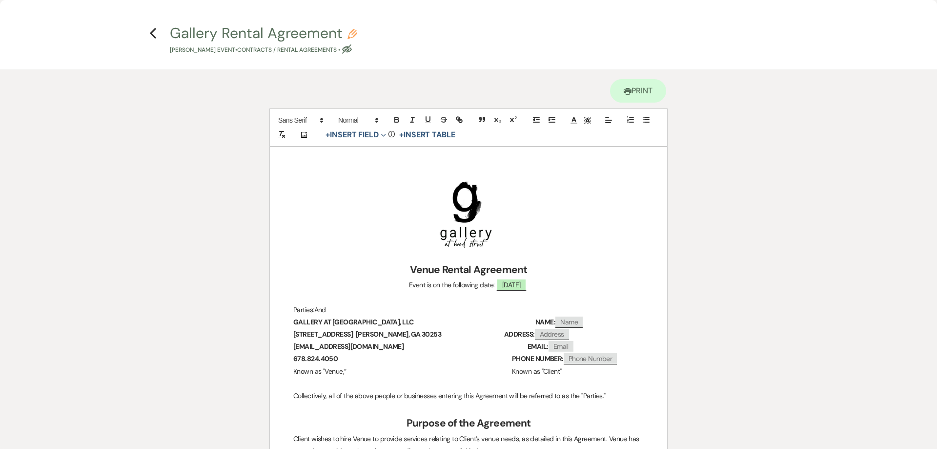
scroll to position [0, 0]
click at [155, 36] on icon "Previous" at bounding box center [152, 34] width 7 height 12
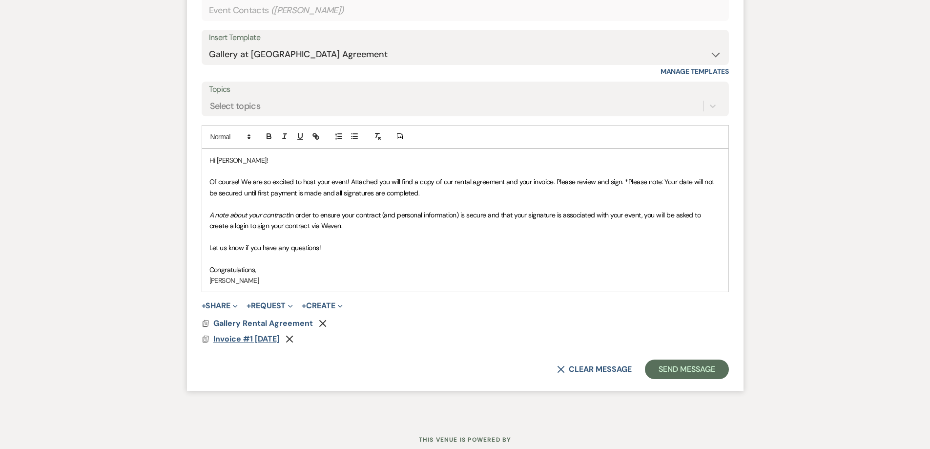
click at [251, 338] on span "Invoice #1 [DATE]" at bounding box center [246, 338] width 66 height 10
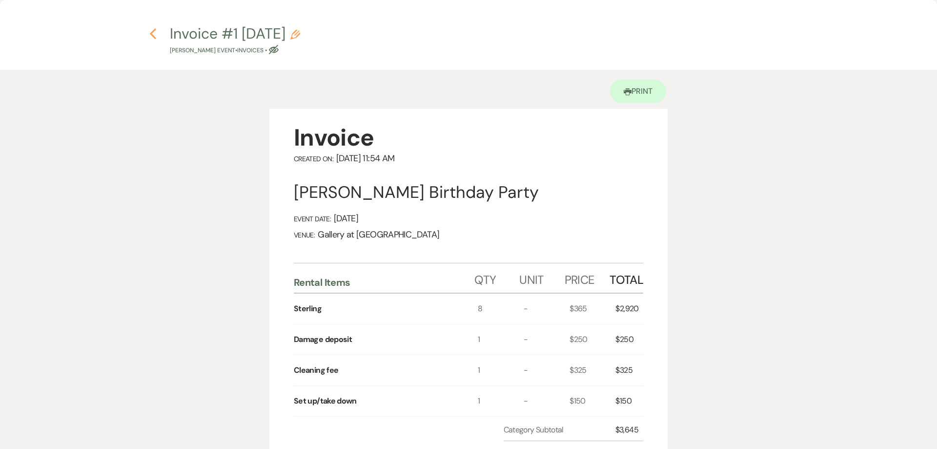
click at [155, 39] on icon "Previous" at bounding box center [152, 34] width 7 height 12
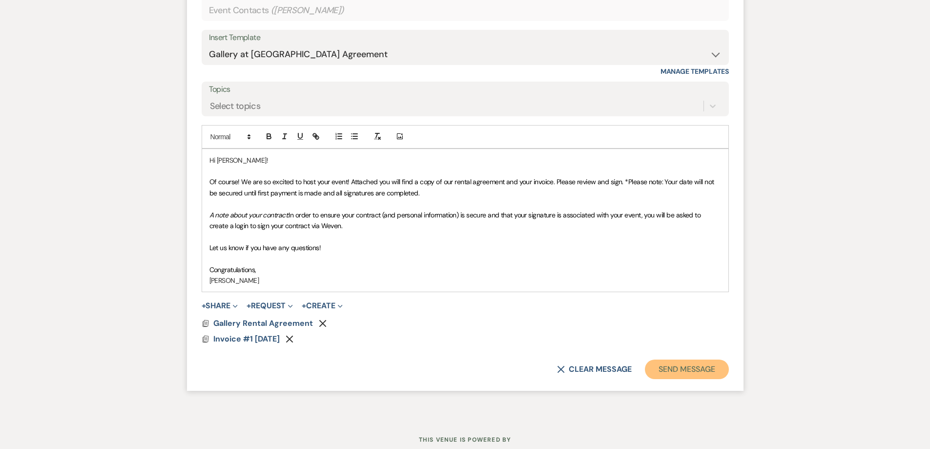
click at [674, 370] on button "Send Message" at bounding box center [686, 369] width 83 height 20
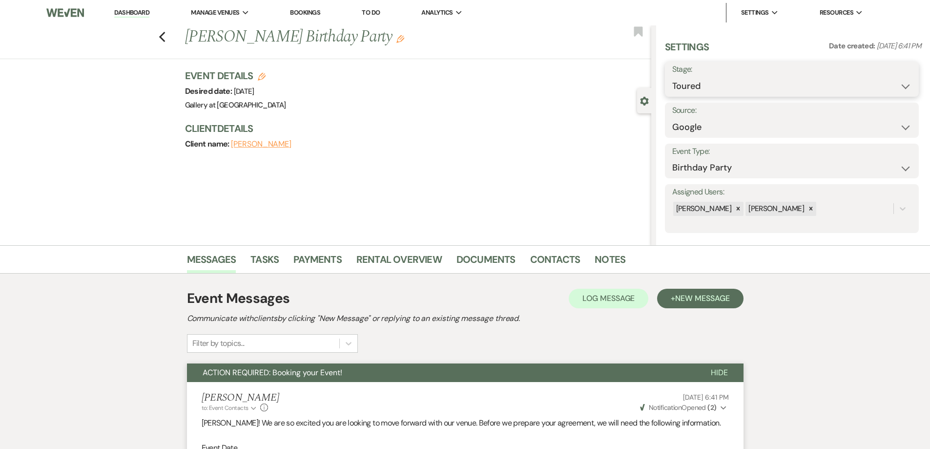
drag, startPoint x: 684, startPoint y: 82, endPoint x: 687, endPoint y: 90, distance: 8.8
click at [684, 82] on select "Inquiry Follow Up Tour Requested Tour Confirmed Toured Proposal Sent Booked Lost" at bounding box center [791, 86] width 239 height 19
select select "6"
click at [672, 77] on select "Inquiry Follow Up Tour Requested Tour Confirmed Toured Proposal Sent Booked Lost" at bounding box center [791, 86] width 239 height 19
click at [863, 80] on button "Save" at bounding box center [890, 79] width 55 height 20
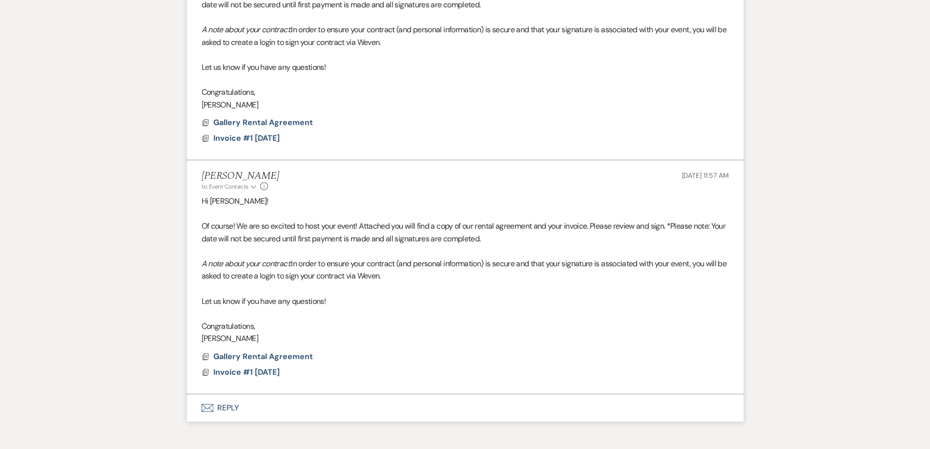
scroll to position [1216, 0]
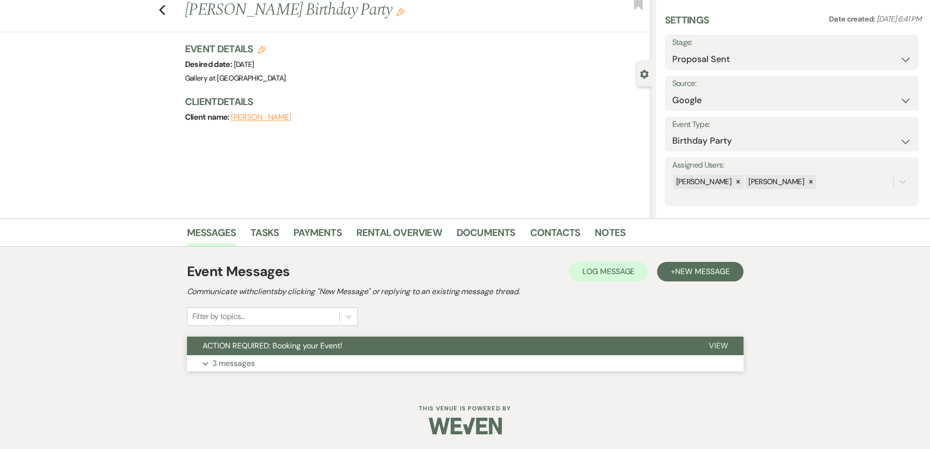
click at [255, 361] on button "Expand 3 messages" at bounding box center [465, 363] width 556 height 17
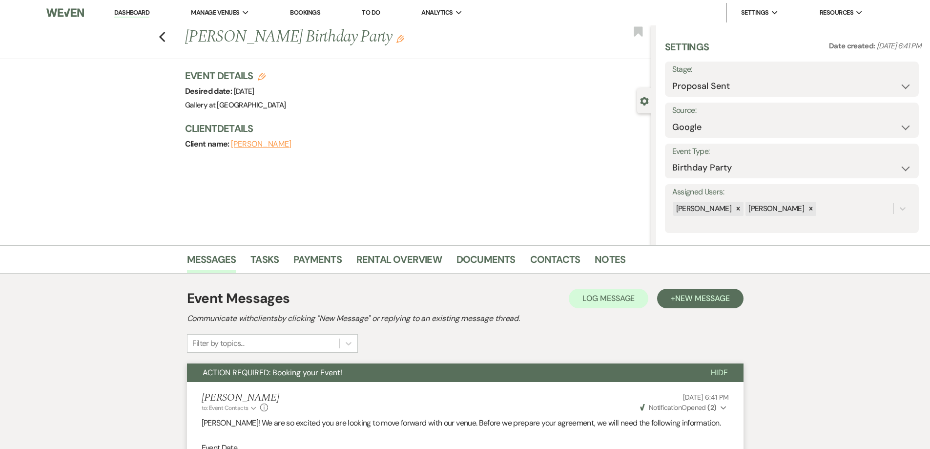
click at [134, 13] on link "Dashboard" at bounding box center [131, 12] width 35 height 9
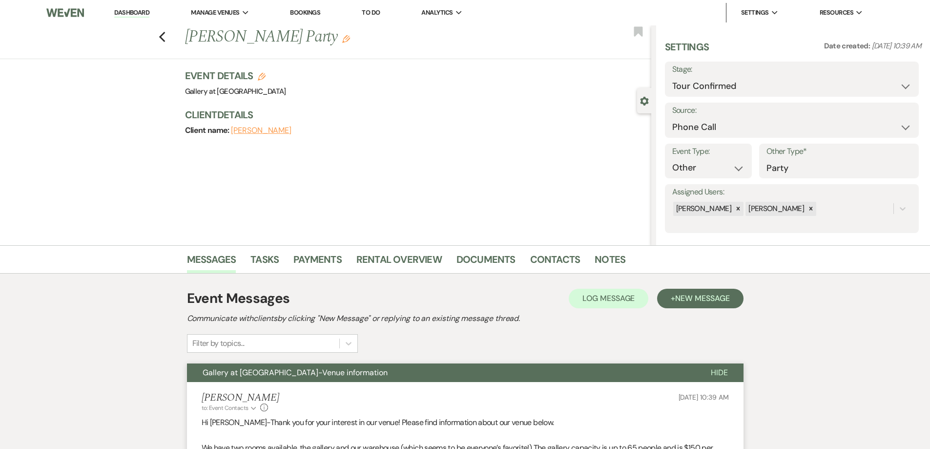
select select "4"
select select "22"
select select "13"
click at [137, 11] on link "Dashboard" at bounding box center [131, 12] width 35 height 9
